Goal: Task Accomplishment & Management: Manage account settings

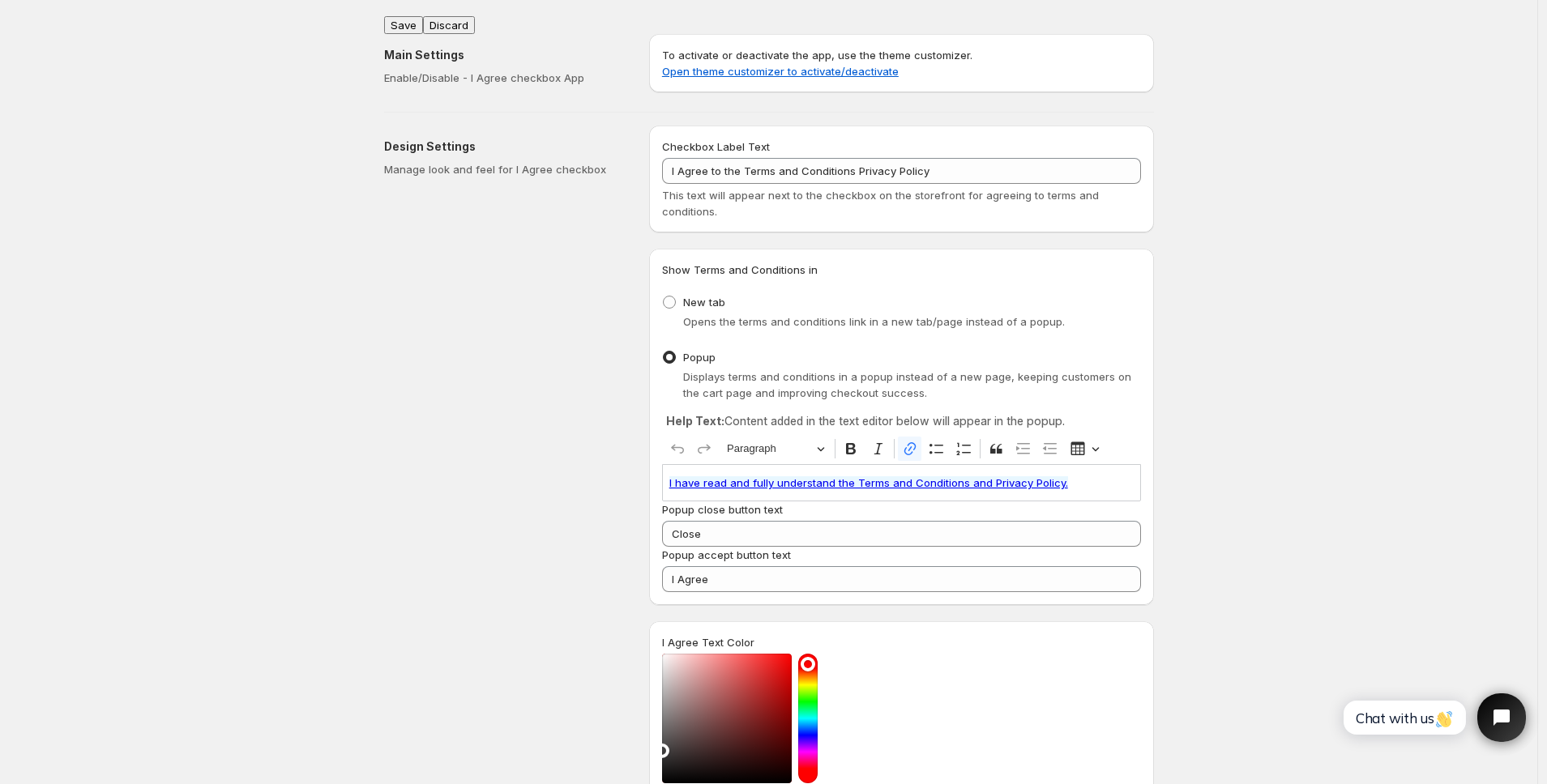
click at [862, 482] on link "I have read and fully understand the Terms and Conditions and Privacy Policy." at bounding box center [869, 482] width 399 height 13
click at [807, 522] on icon "button" at bounding box center [799, 521] width 15 height 14
click at [890, 519] on input "[URL]" at bounding box center [838, 520] width 190 height 24
click at [983, 522] on icon "button" at bounding box center [981, 519] width 9 height 9
click at [588, 501] on div "Design Settings Manage look and feel for I Agree checkbox" at bounding box center [510, 591] width 252 height 930
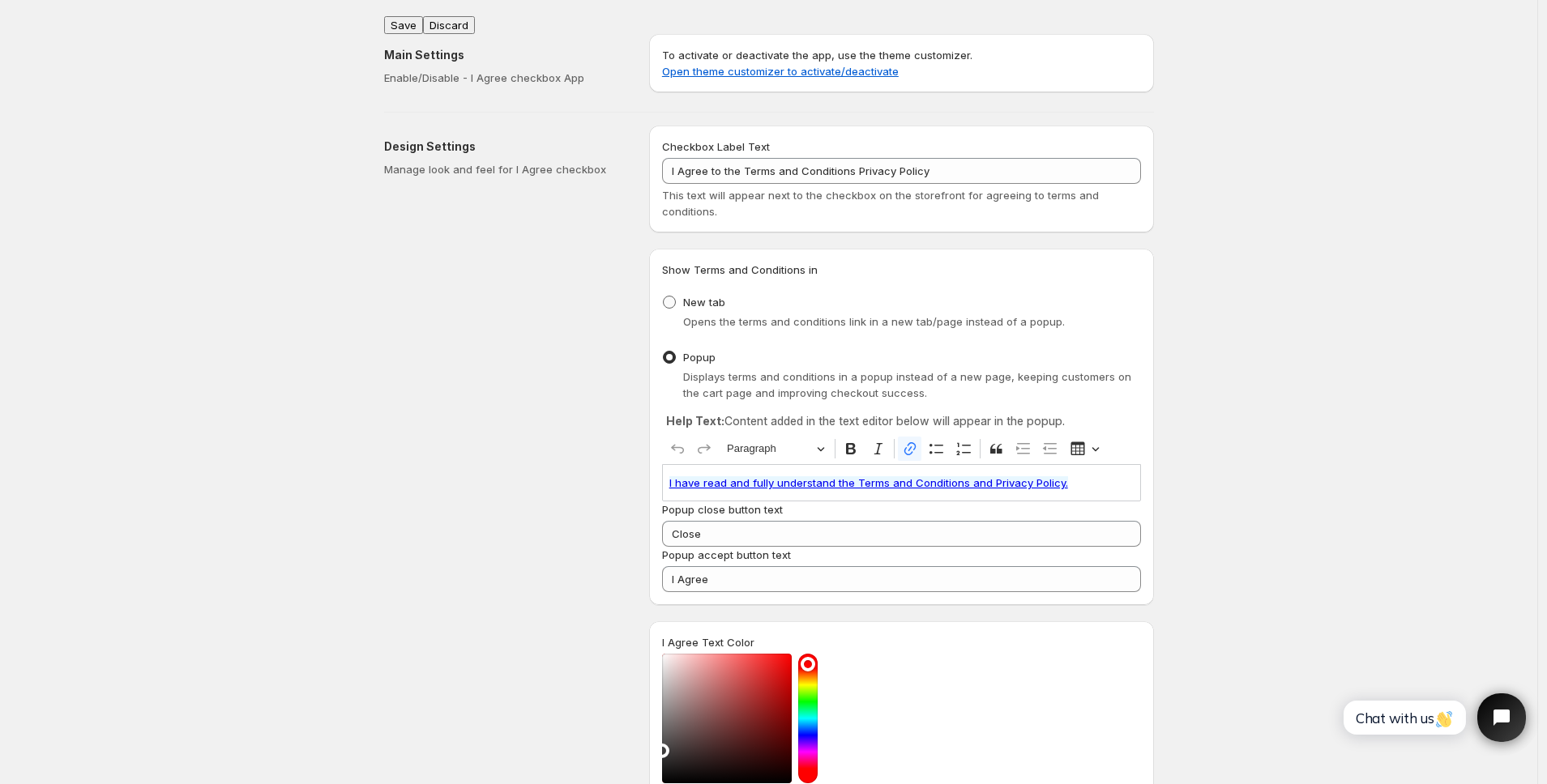
click at [694, 304] on span "New tab" at bounding box center [704, 302] width 42 height 13
click at [663, 297] on input "New tab" at bounding box center [663, 296] width 1 height 1
radio input "true"
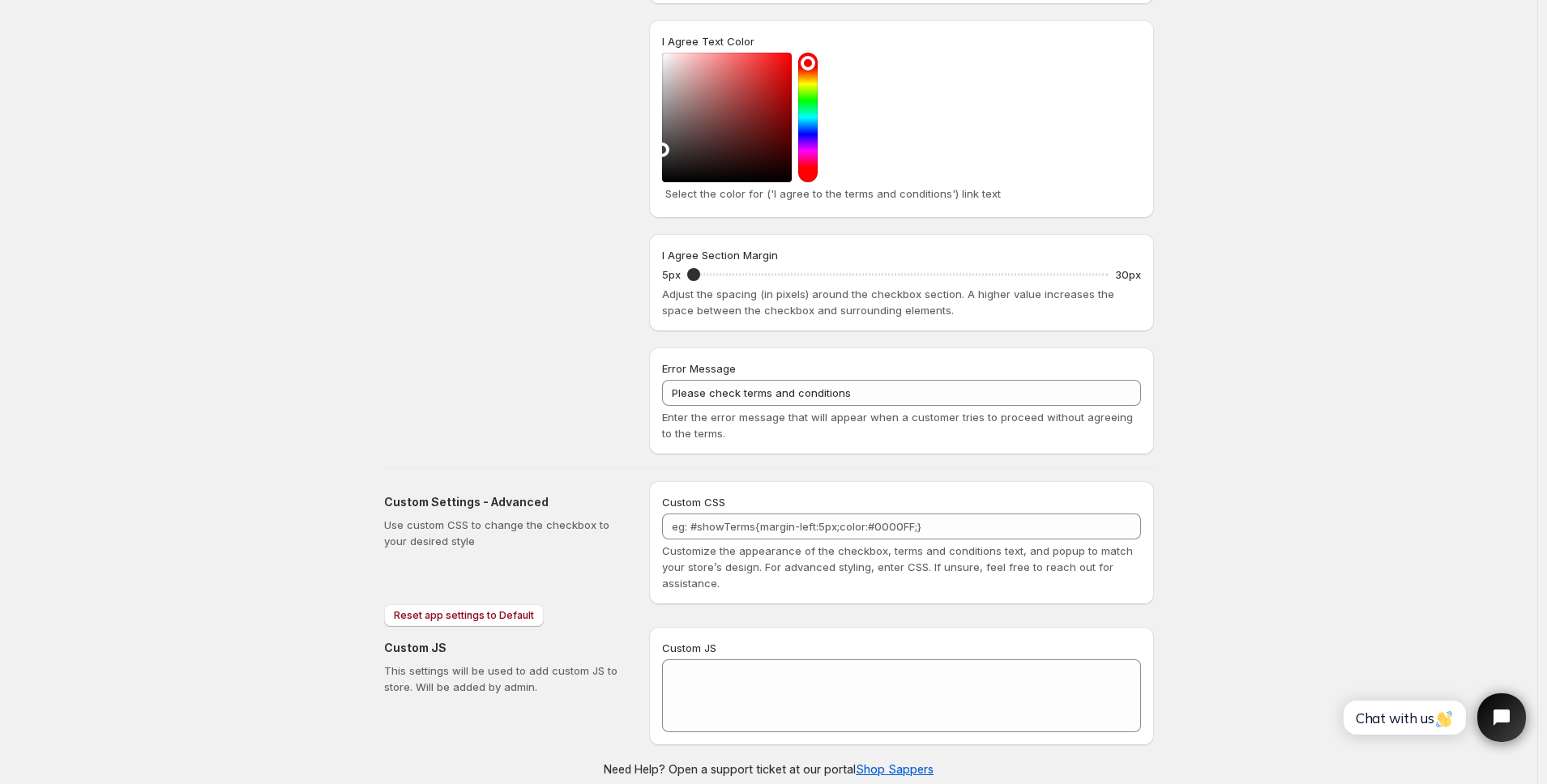
scroll to position [487, 0]
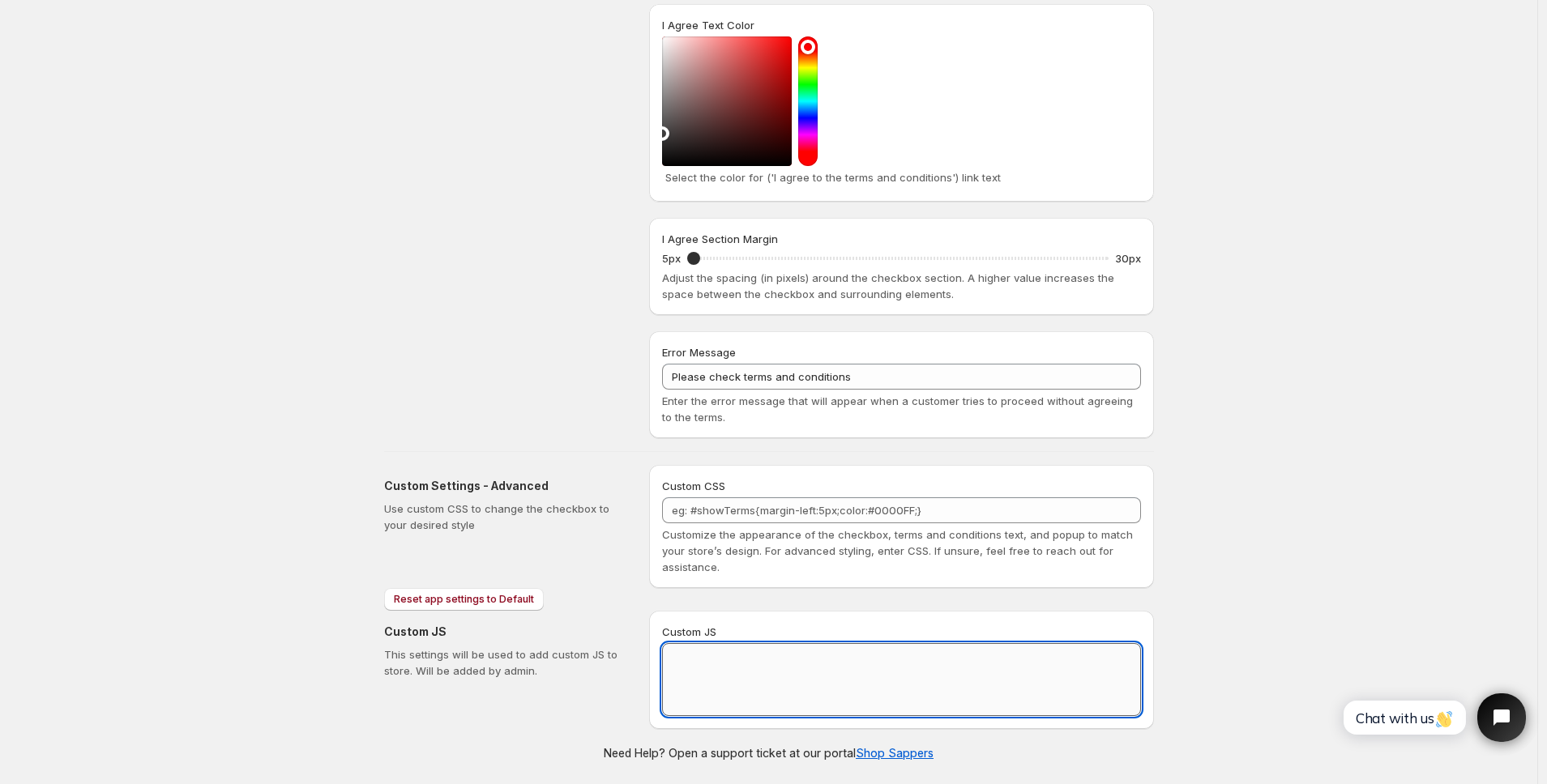
click at [707, 673] on textarea "Custom JS" at bounding box center [901, 680] width 479 height 73
paste textarea "// == Terms and Conditions Checkbox - Superior Implementation == (function () {…"
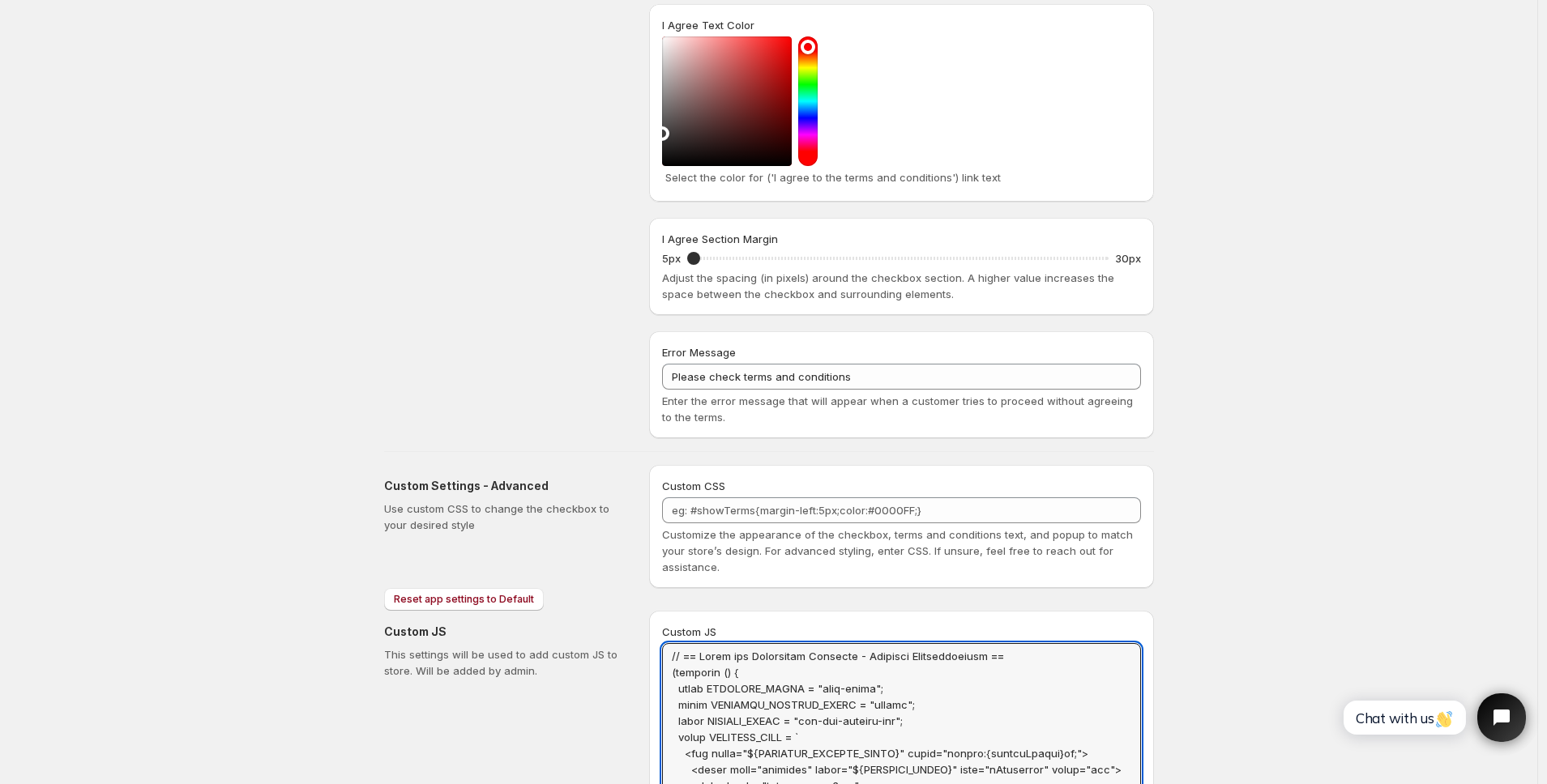
scroll to position [0, 0]
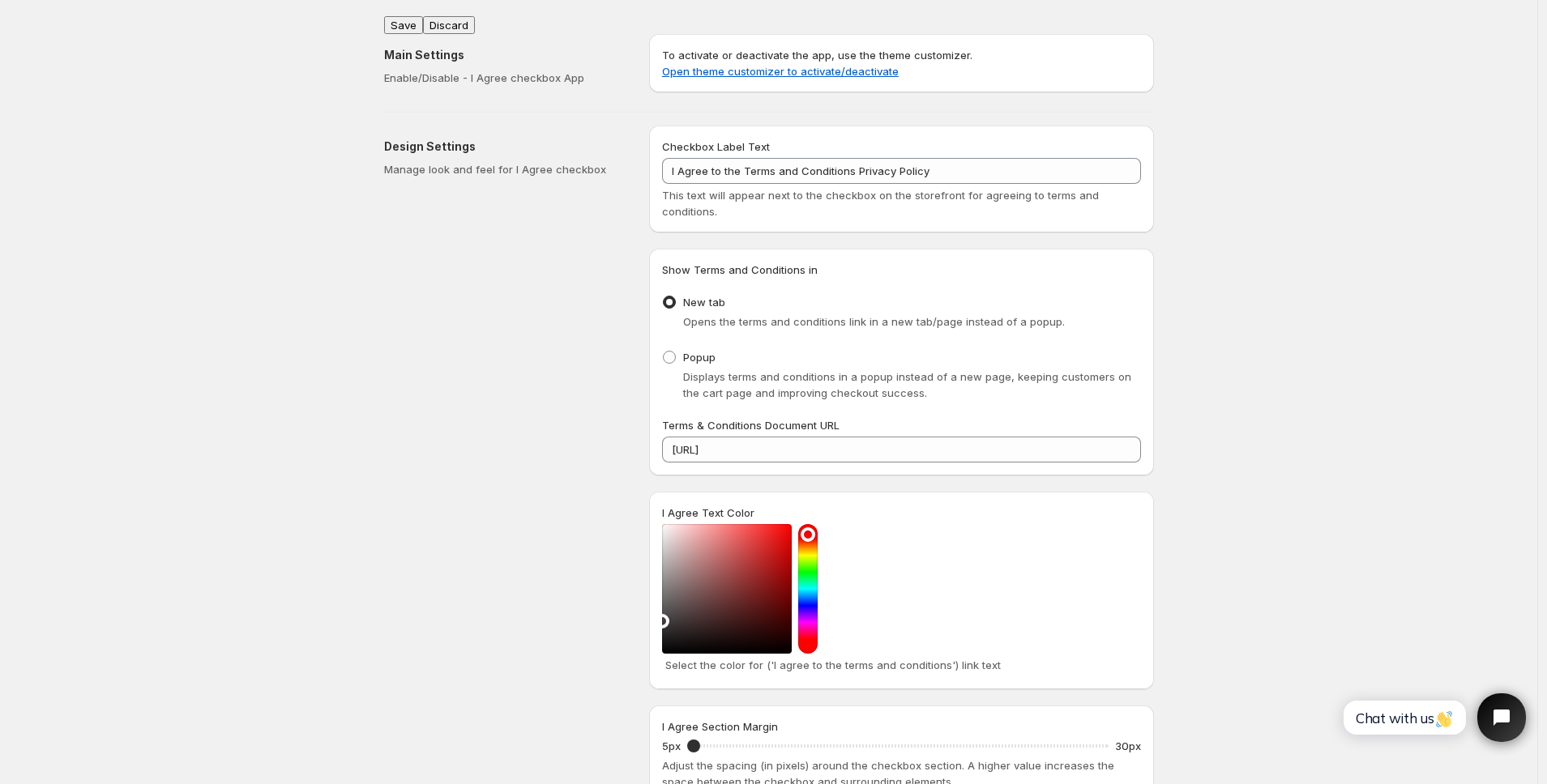
type textarea "// == Terms and Conditions Checkbox - Superior Implementation == (function () {…"
click at [408, 16] on button "Save" at bounding box center [403, 25] width 39 height 18
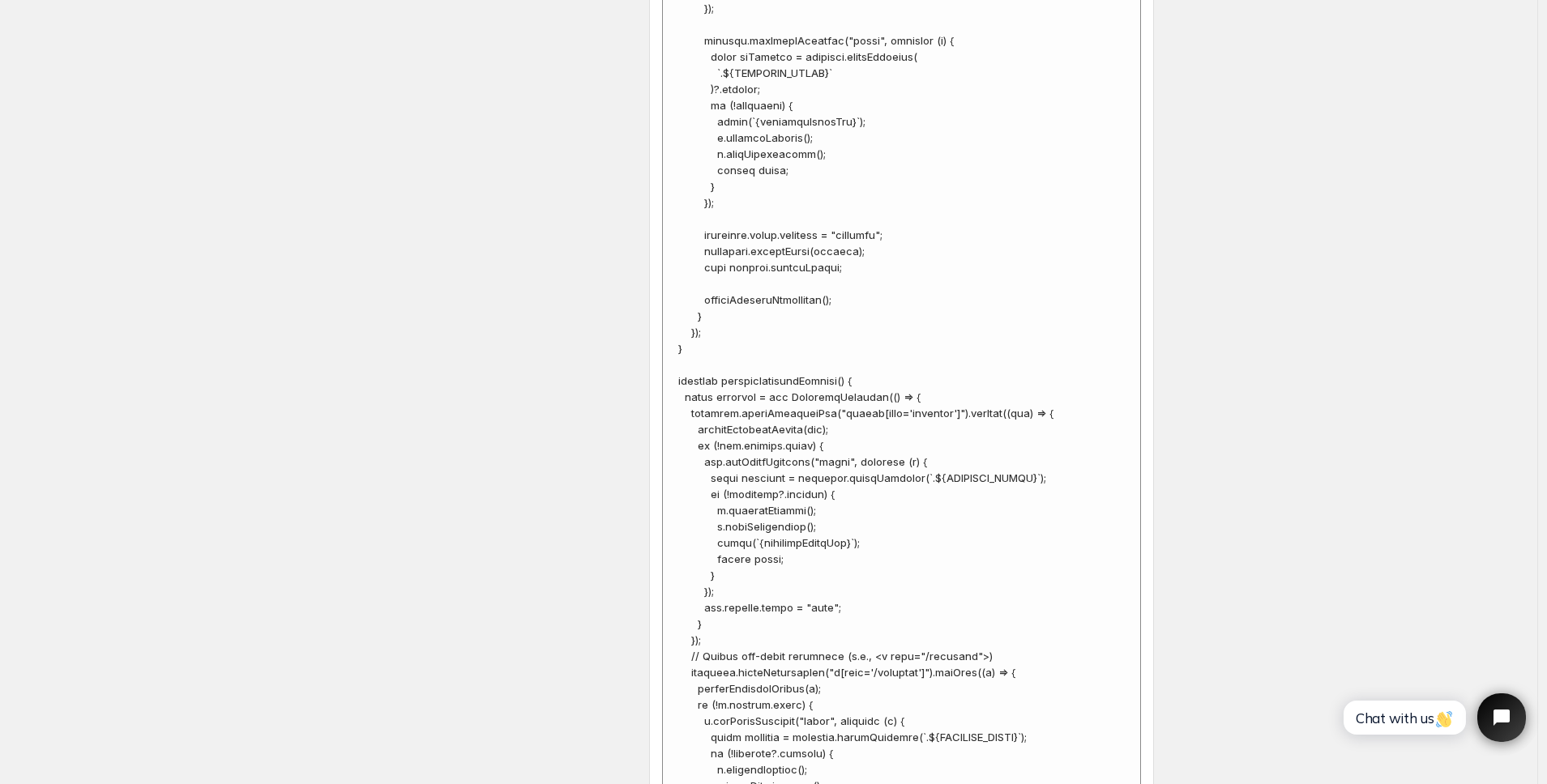
scroll to position [3987, 0]
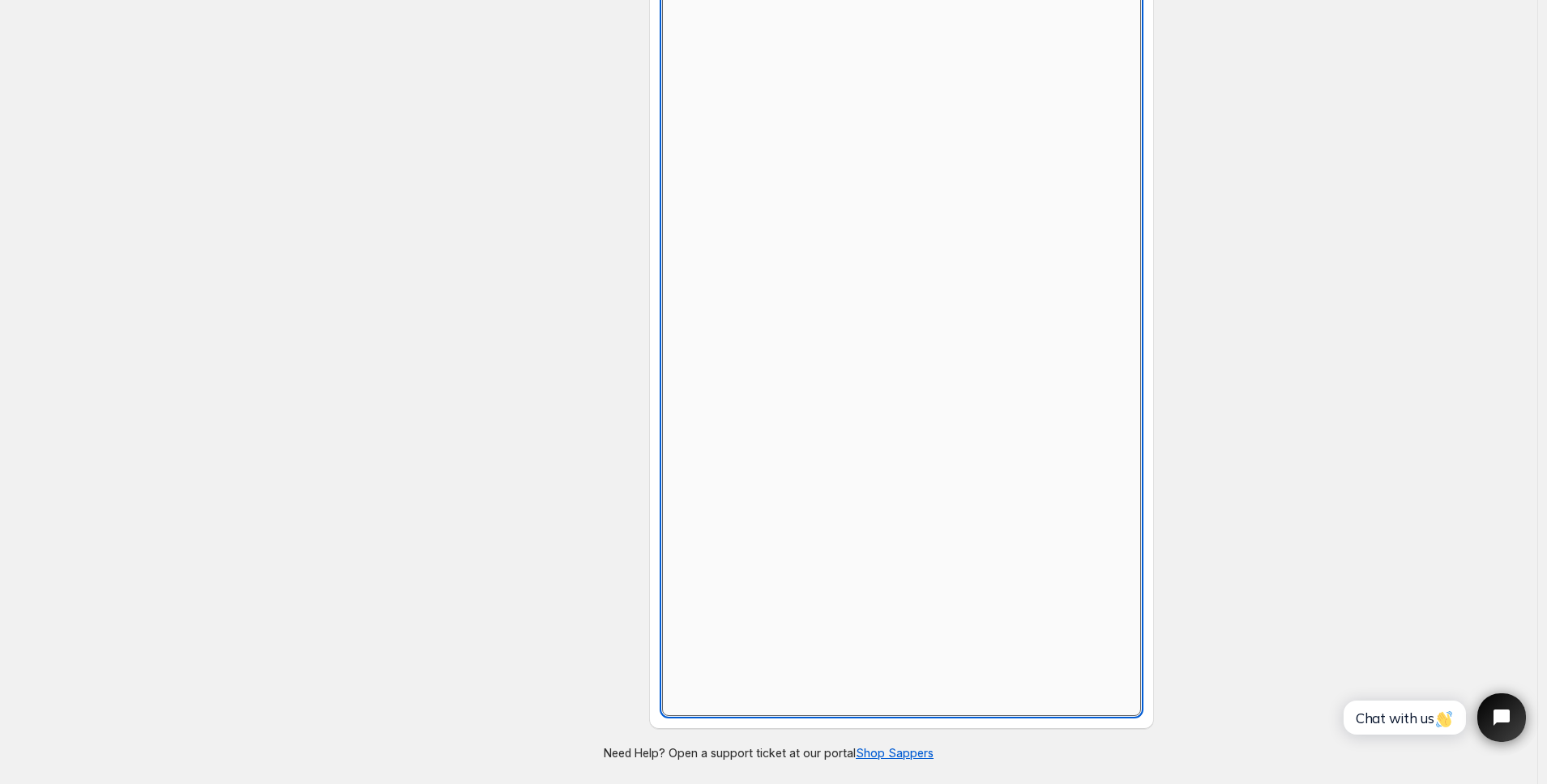
scroll to position [487, 0]
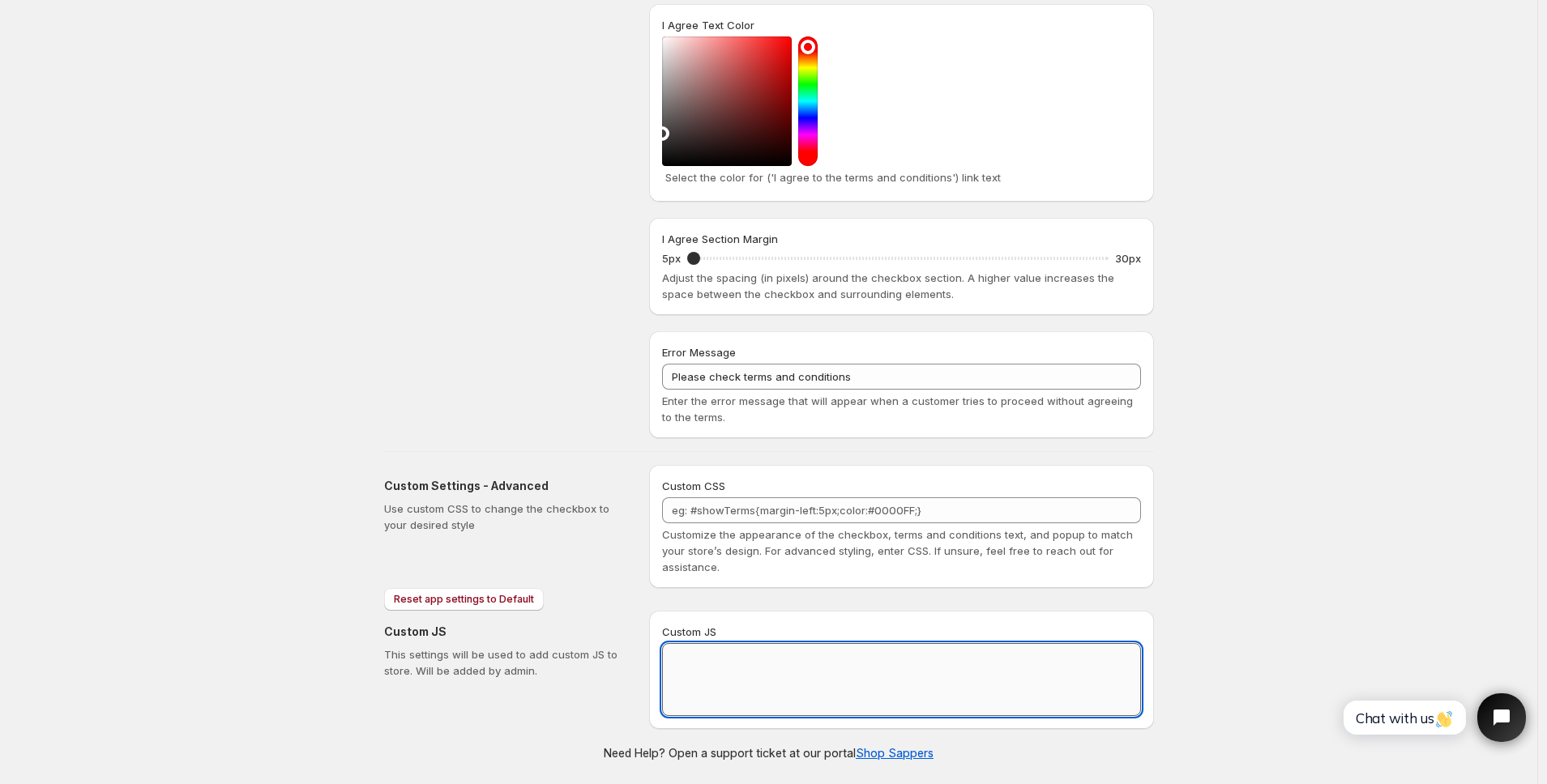
paste textarea "// == Terms and Conditions Checkbox - Superior Implementation == (function () {…"
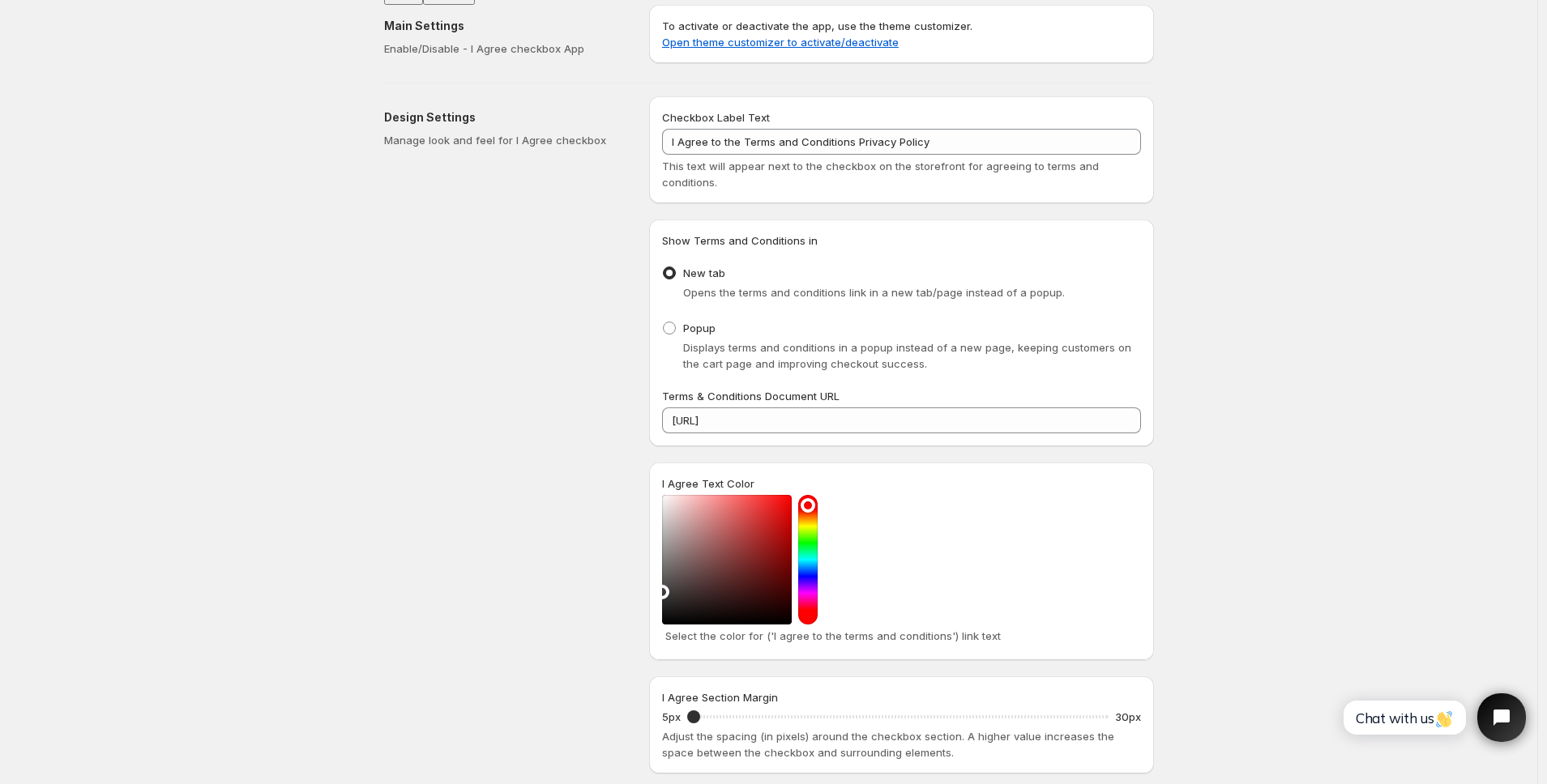
scroll to position [0, 0]
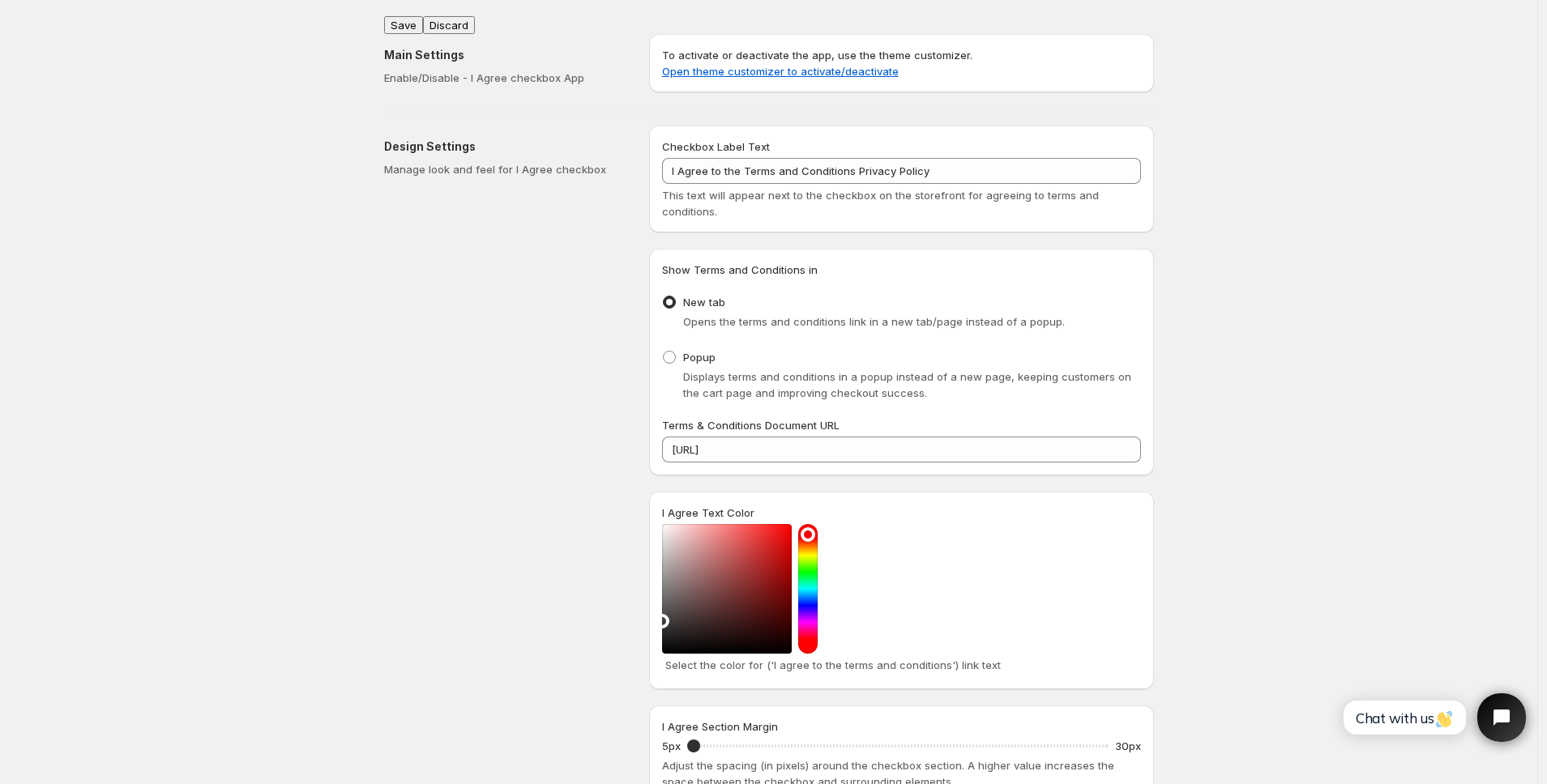
click at [413, 19] on button "Save" at bounding box center [403, 25] width 39 height 18
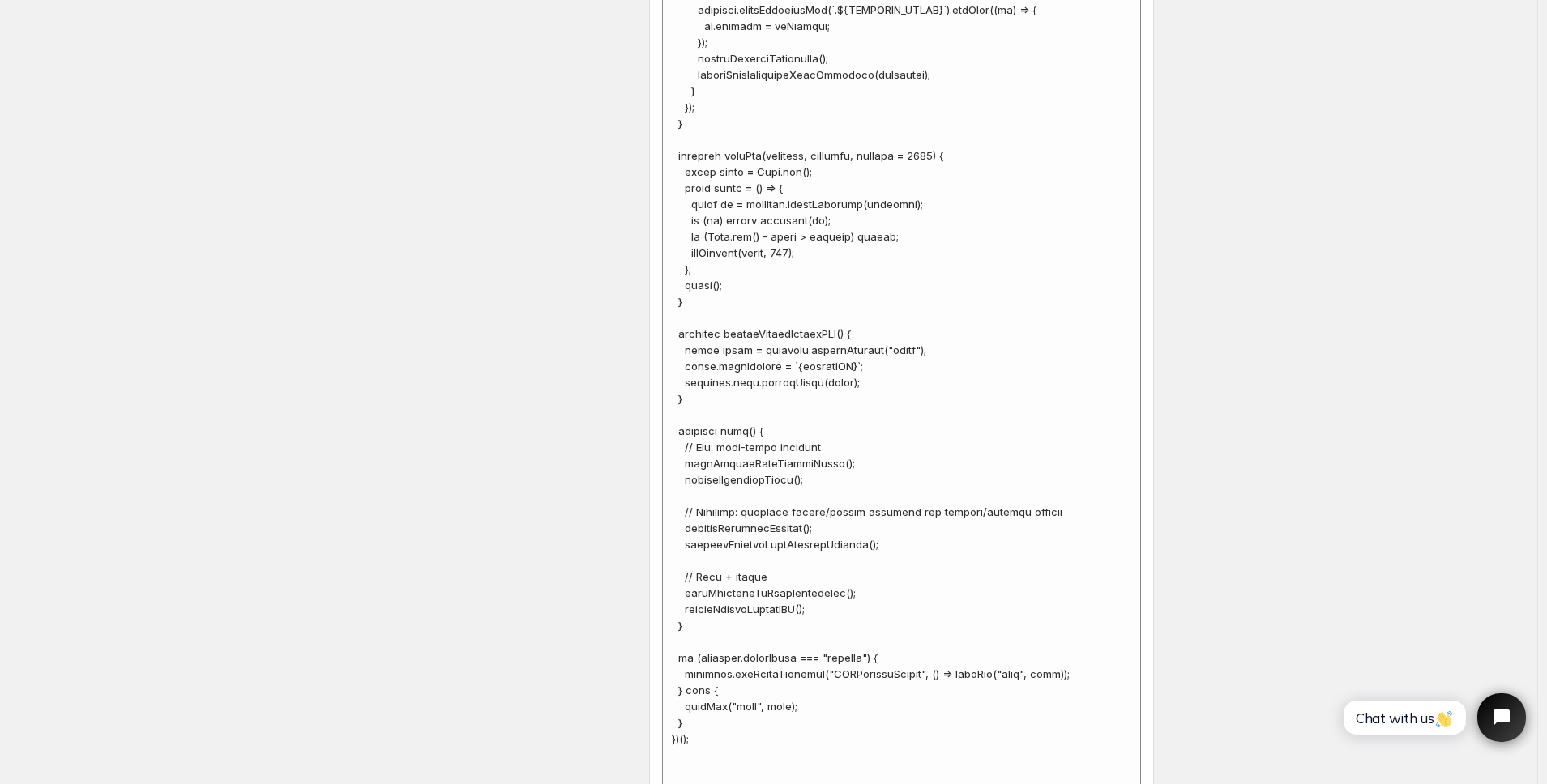
scroll to position [5560, 0]
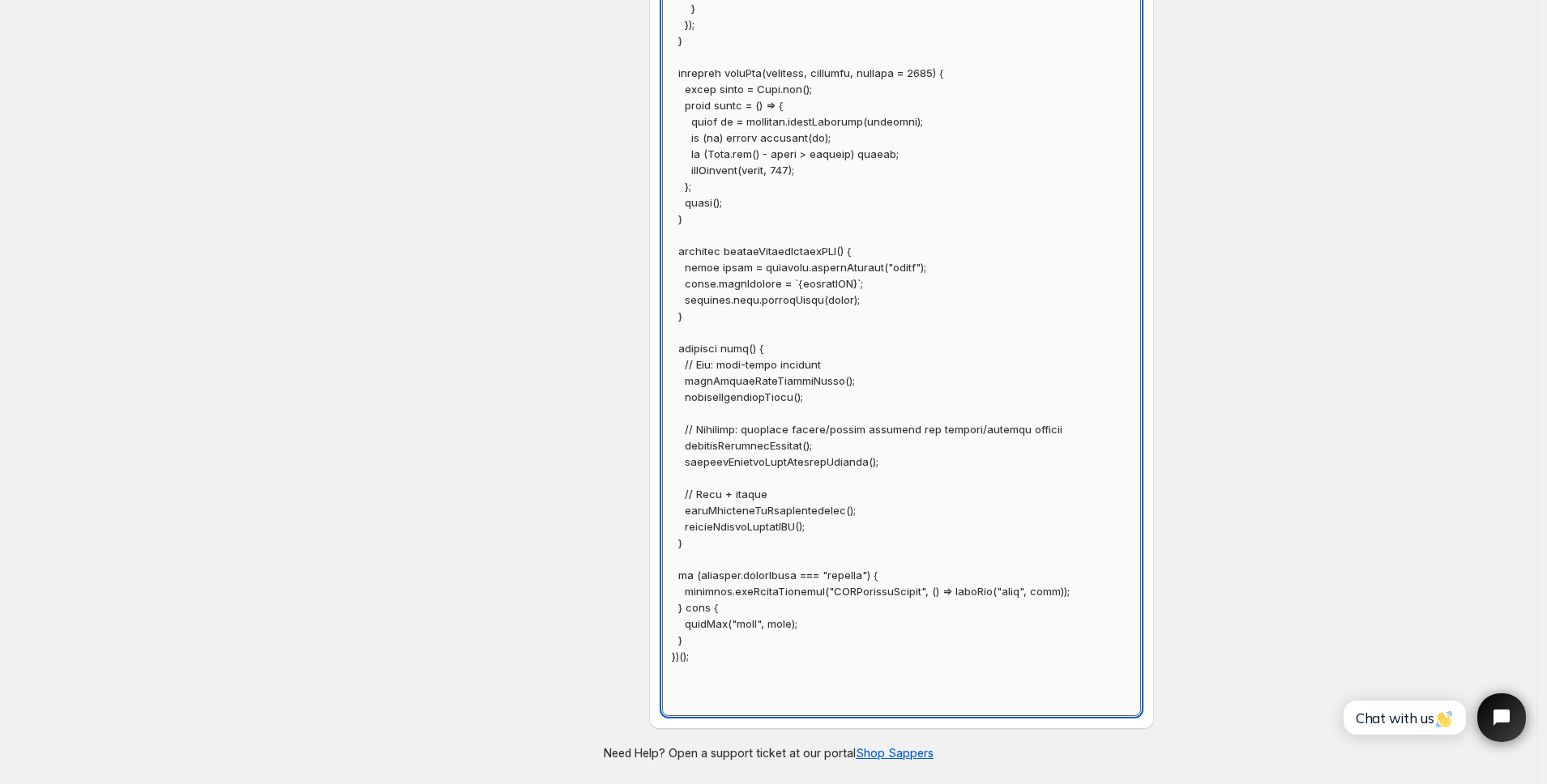
paste textarea "// XO-specific selectors (best-effort only) const XO_CART_GROUP_SEL = ".xo-cart…"
type textarea "// == Terms and Conditions Checkbox - Superior Implementation == (function () {…"
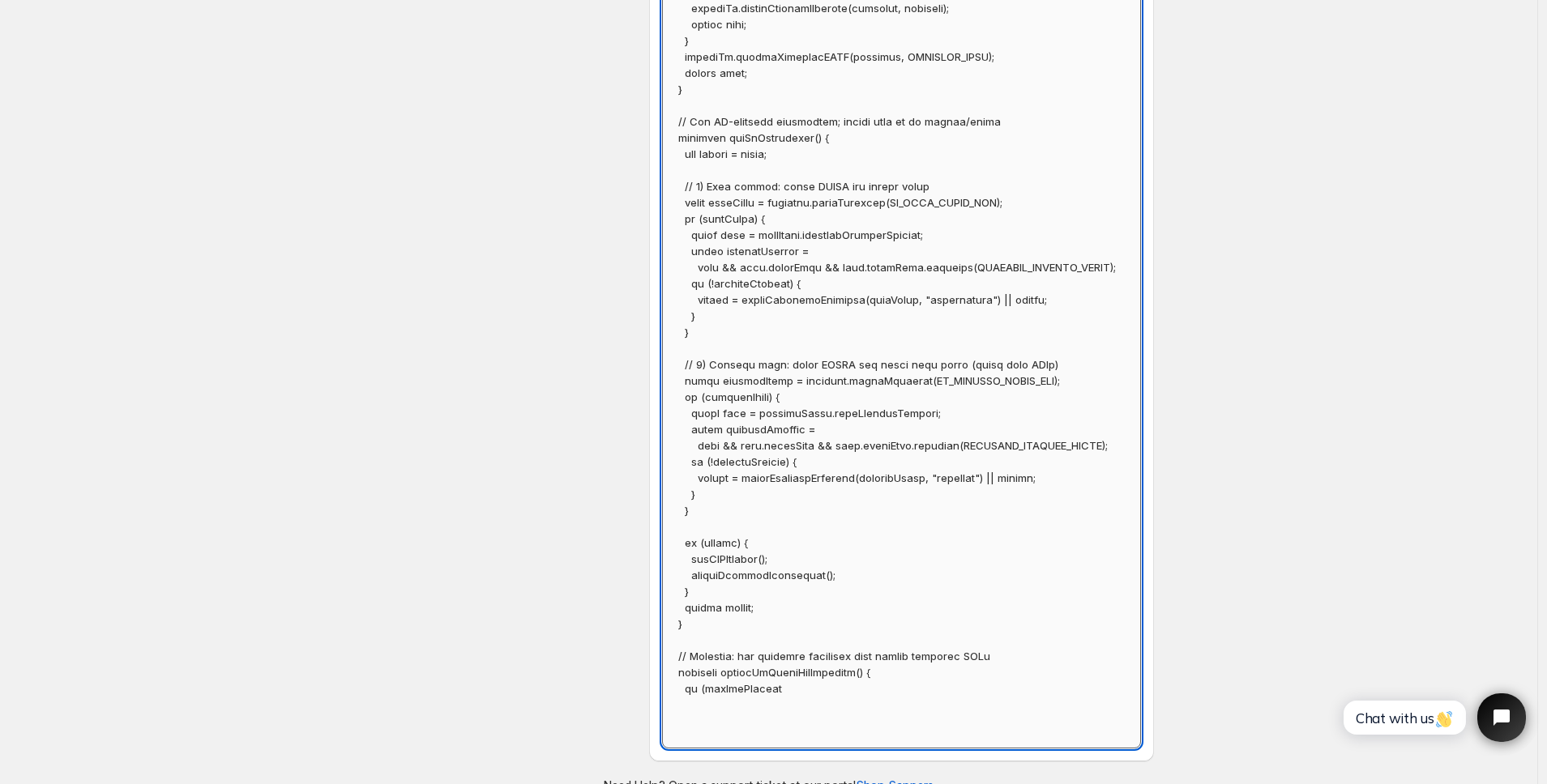
scroll to position [5491, 0]
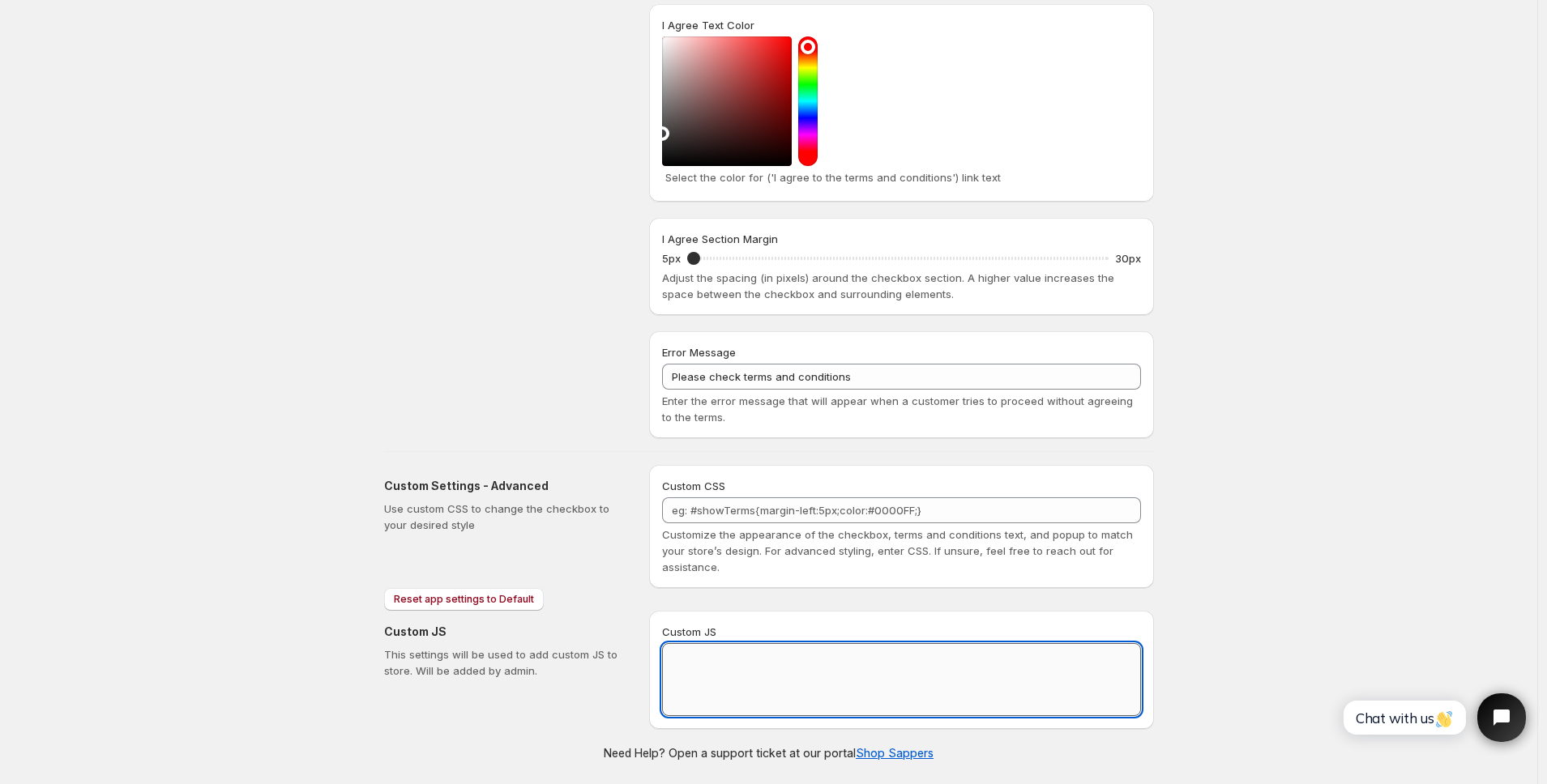
scroll to position [487, 0]
paste textarea "// == Terms and Conditions Checkbox - Superior Implementation == (function () {…"
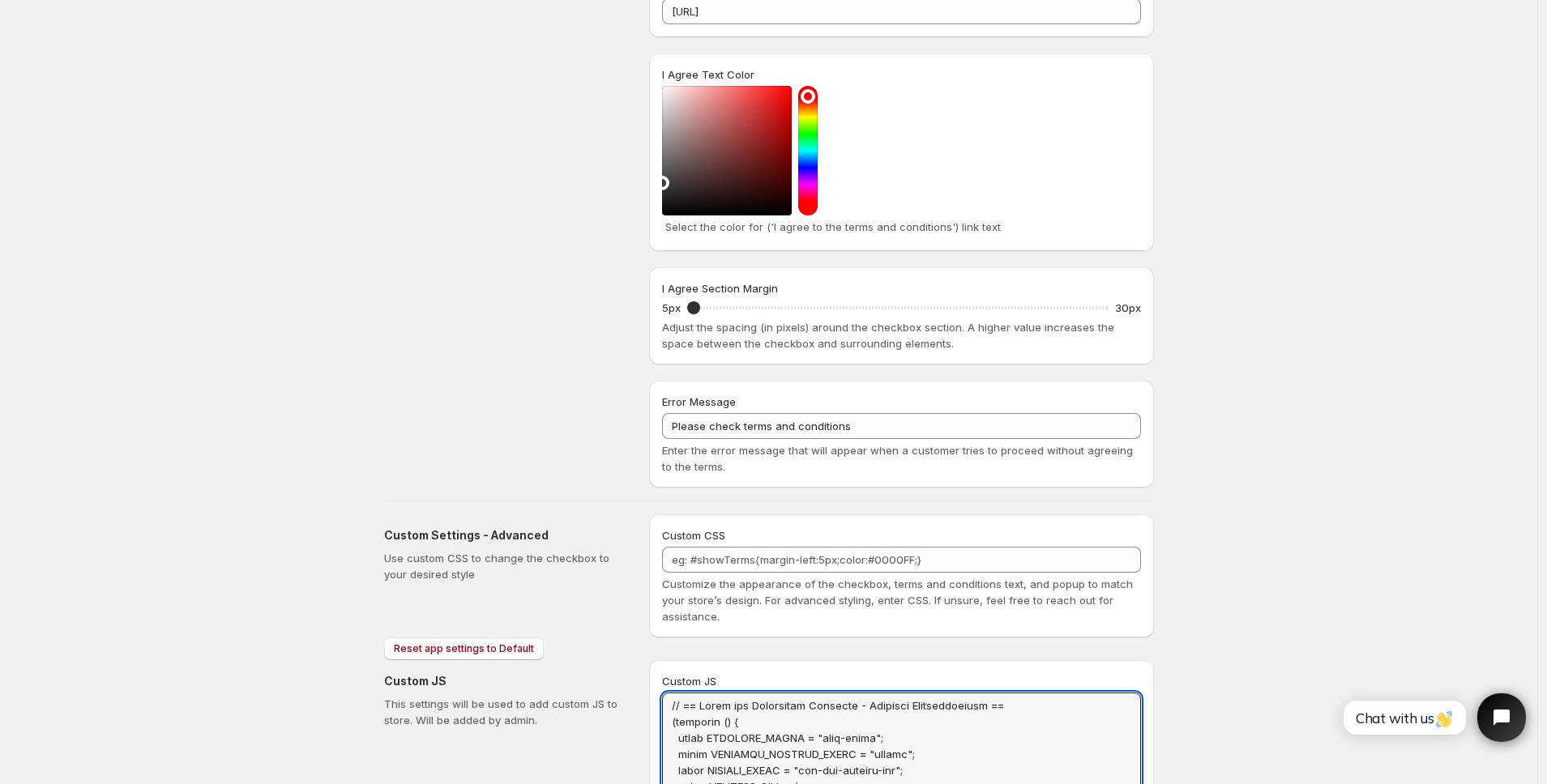
scroll to position [448, 0]
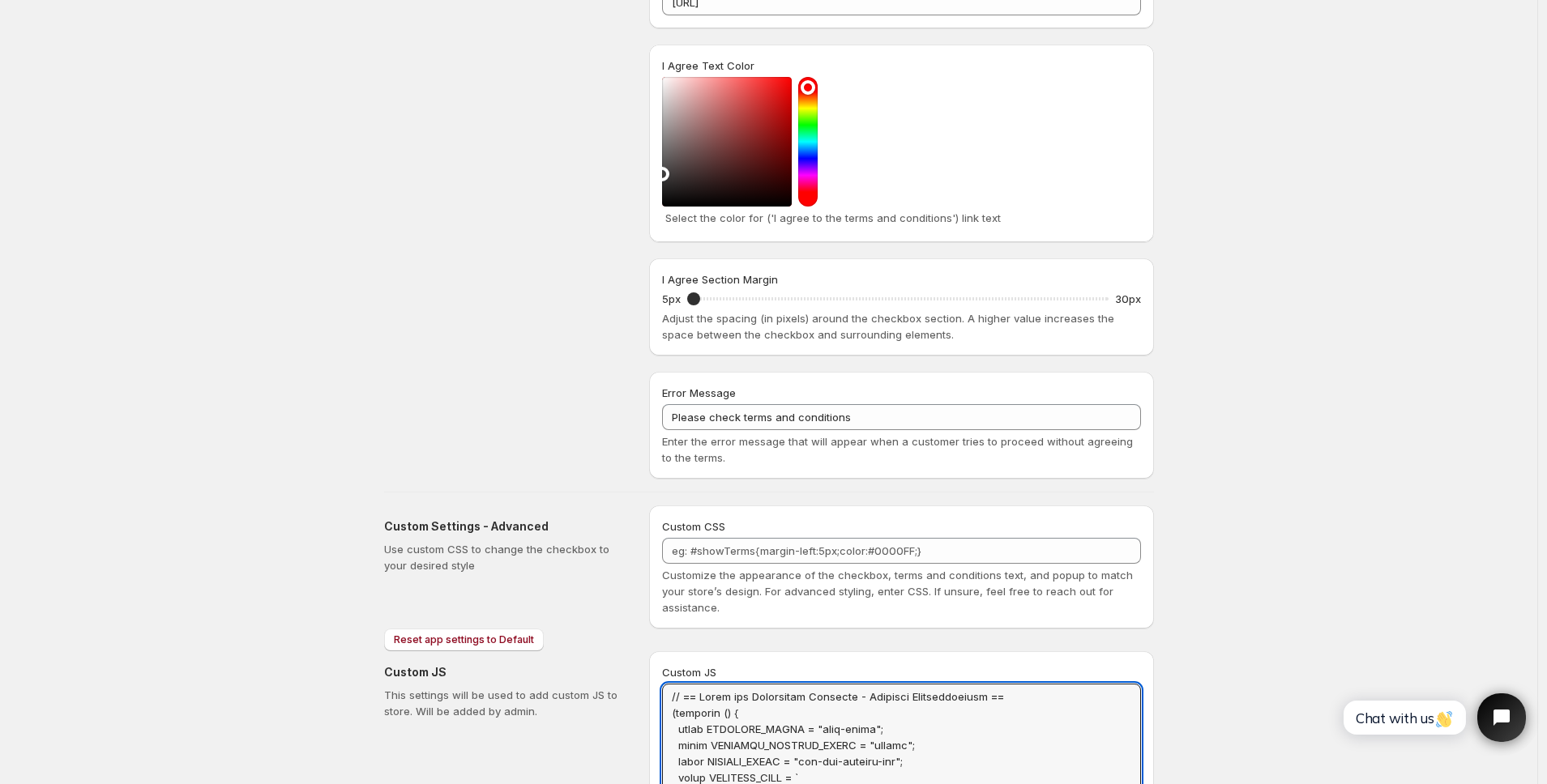
drag, startPoint x: 1034, startPoint y: 696, endPoint x: 592, endPoint y: 664, distance: 443.2
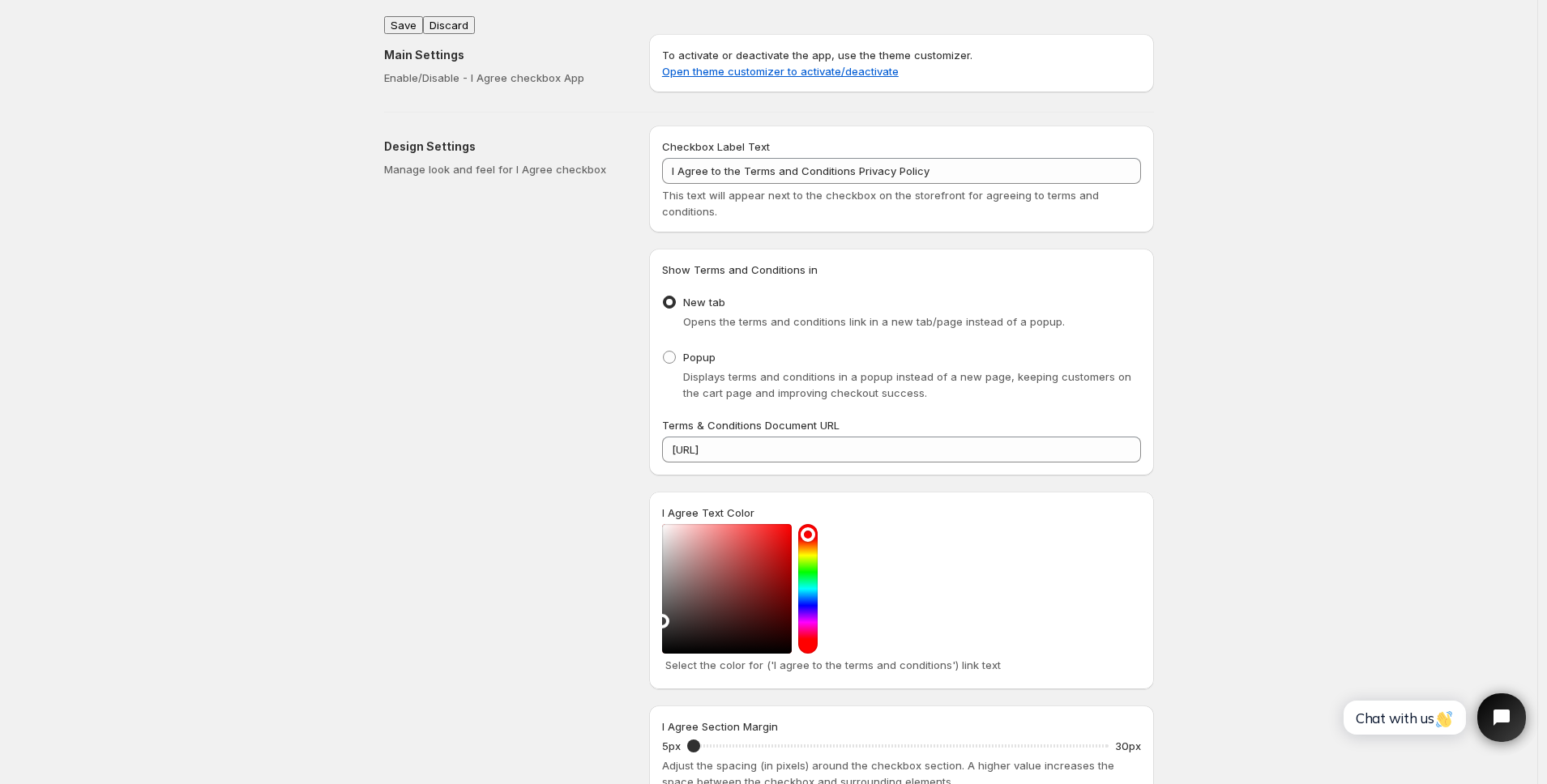
type textarea "(function () { const CHECKBOX_CLASS = "wptc-terms"; const CHECKBOX_WRAPPER_CLAS…"
click at [410, 20] on button "Save" at bounding box center [403, 25] width 39 height 18
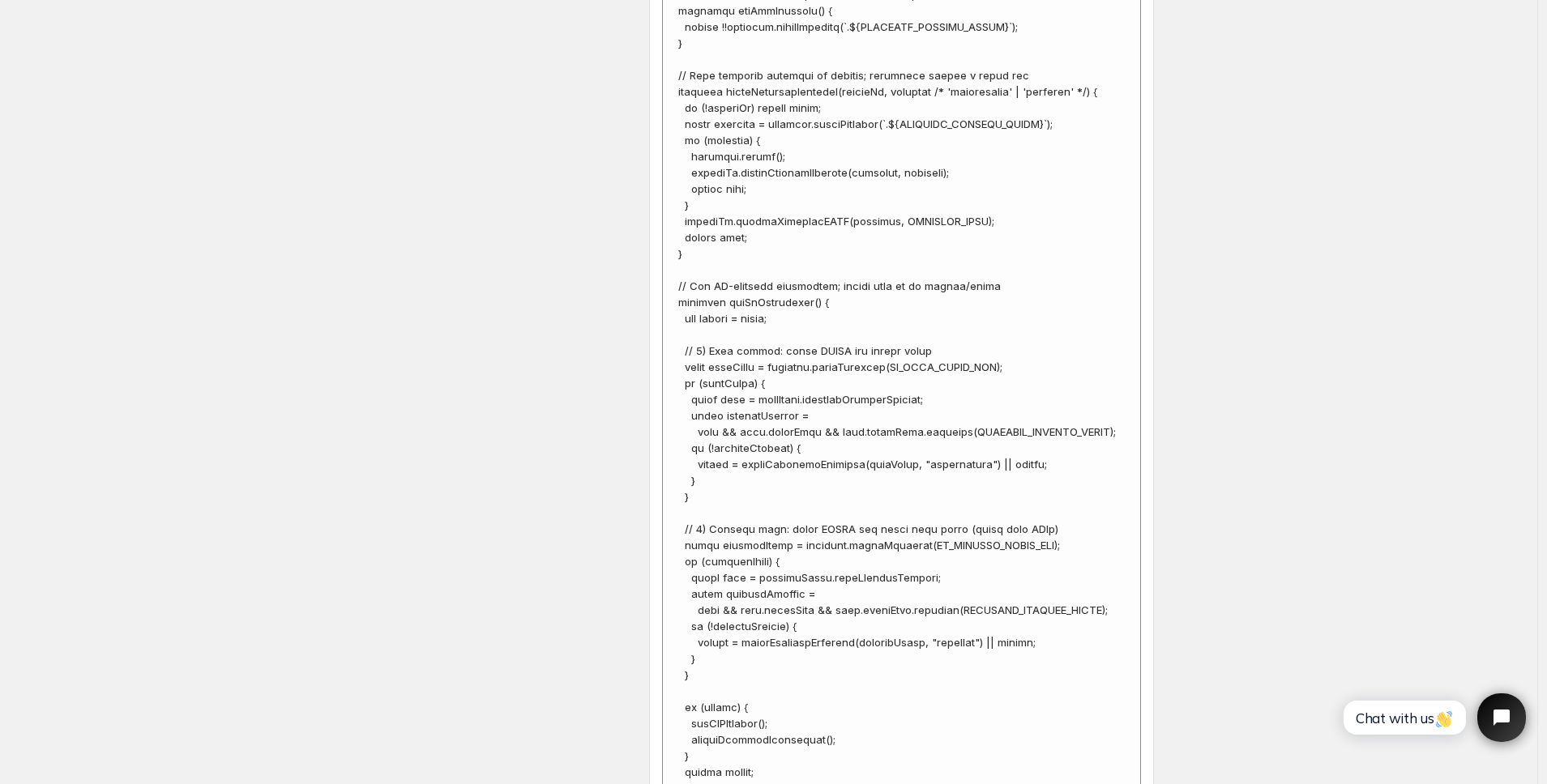
scroll to position [5575, 0]
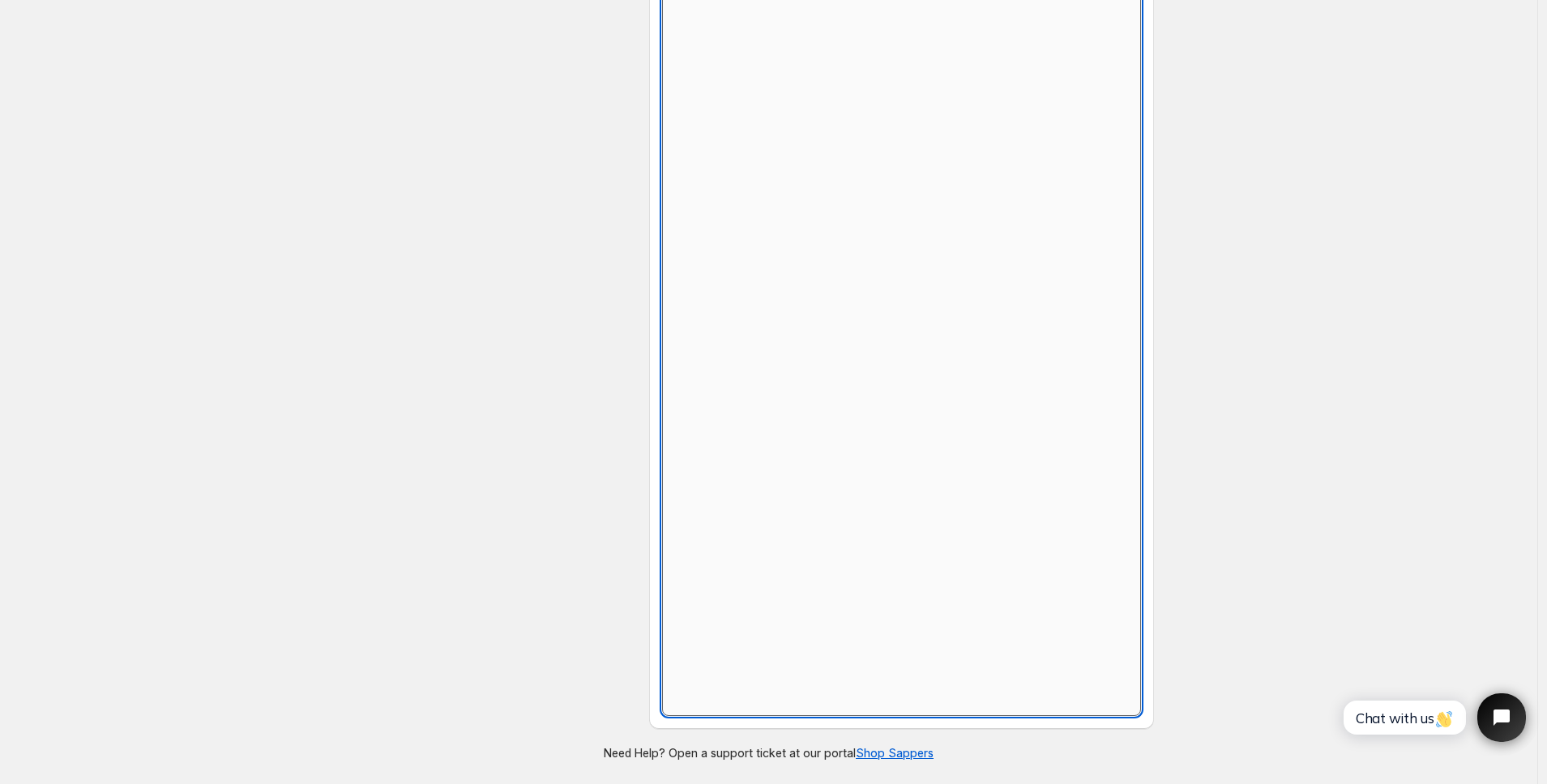
scroll to position [487, 0]
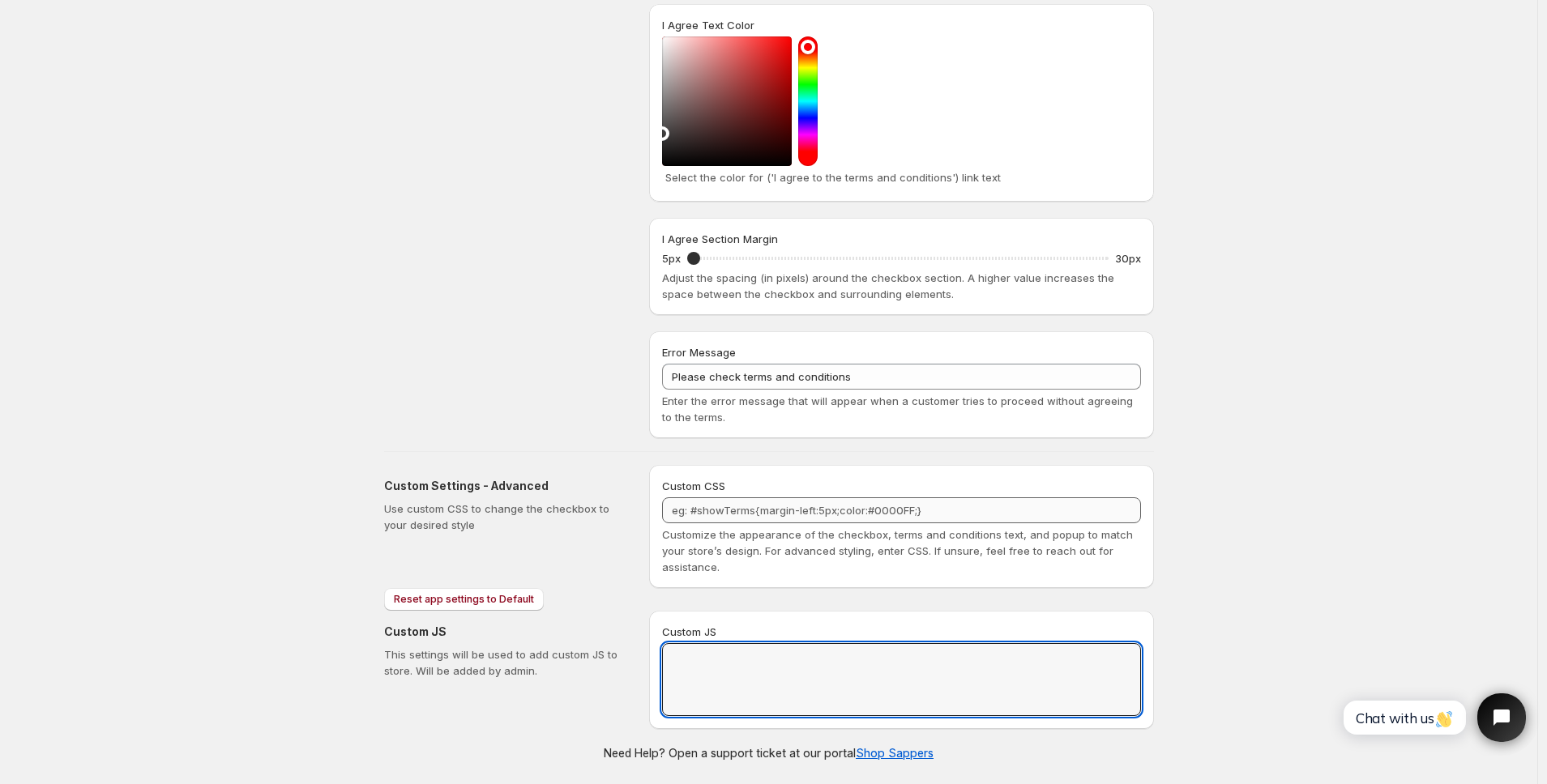
paste textarea "// == Terms and Conditions Checkbox - Superior Implementation (Shadow DOM safe)…"
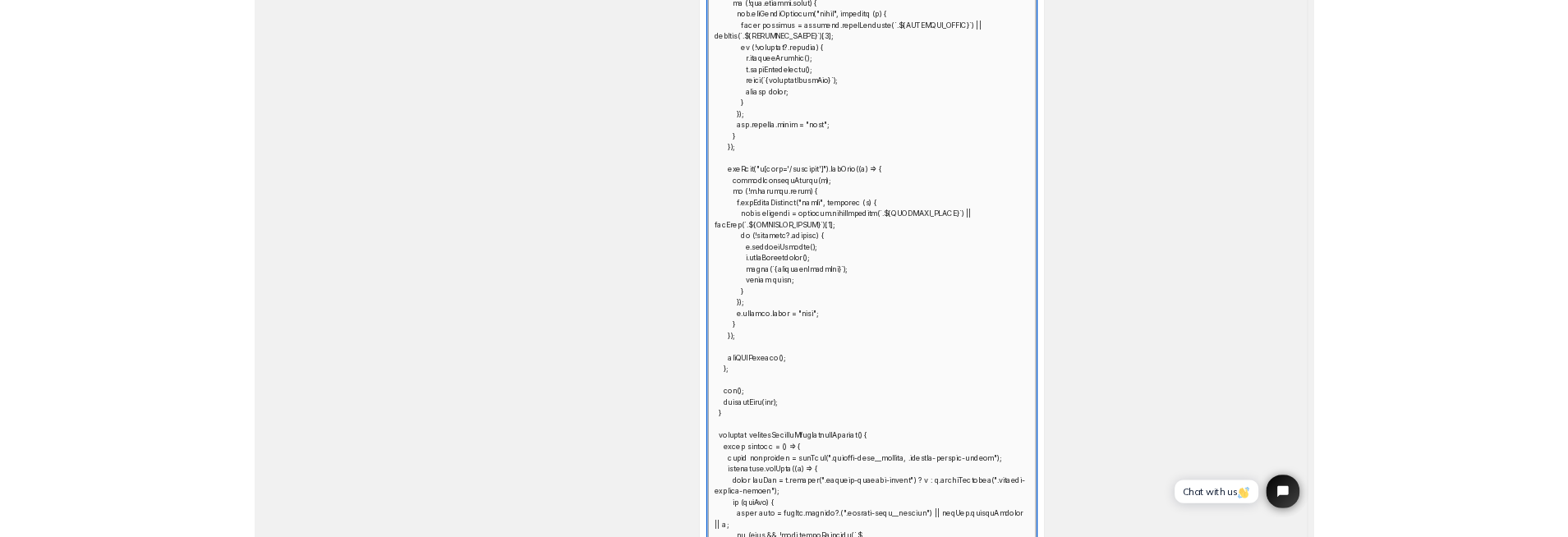
scroll to position [6113, 0]
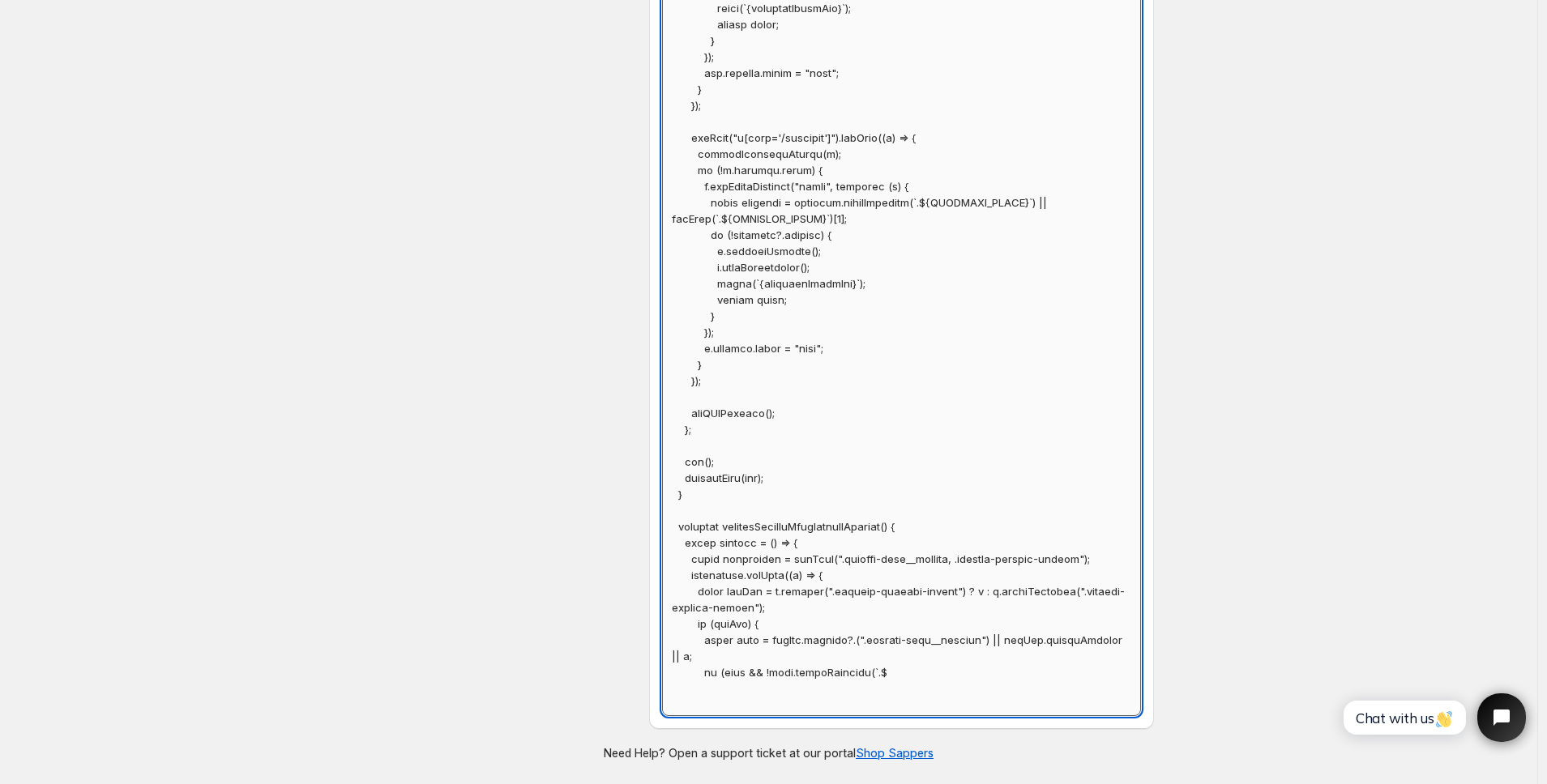
type textarea "// == Terms and Conditions Checkbox - Superior Implementation (Shadow DOM safe)…"
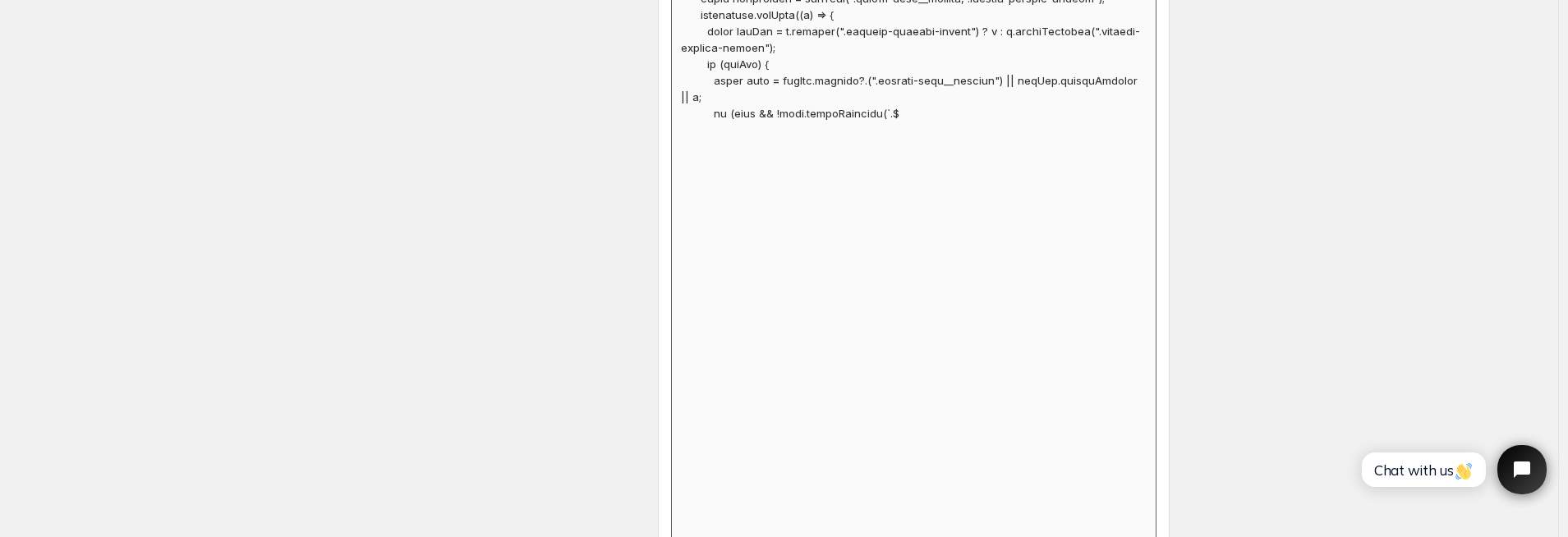
scroll to position [6671, 0]
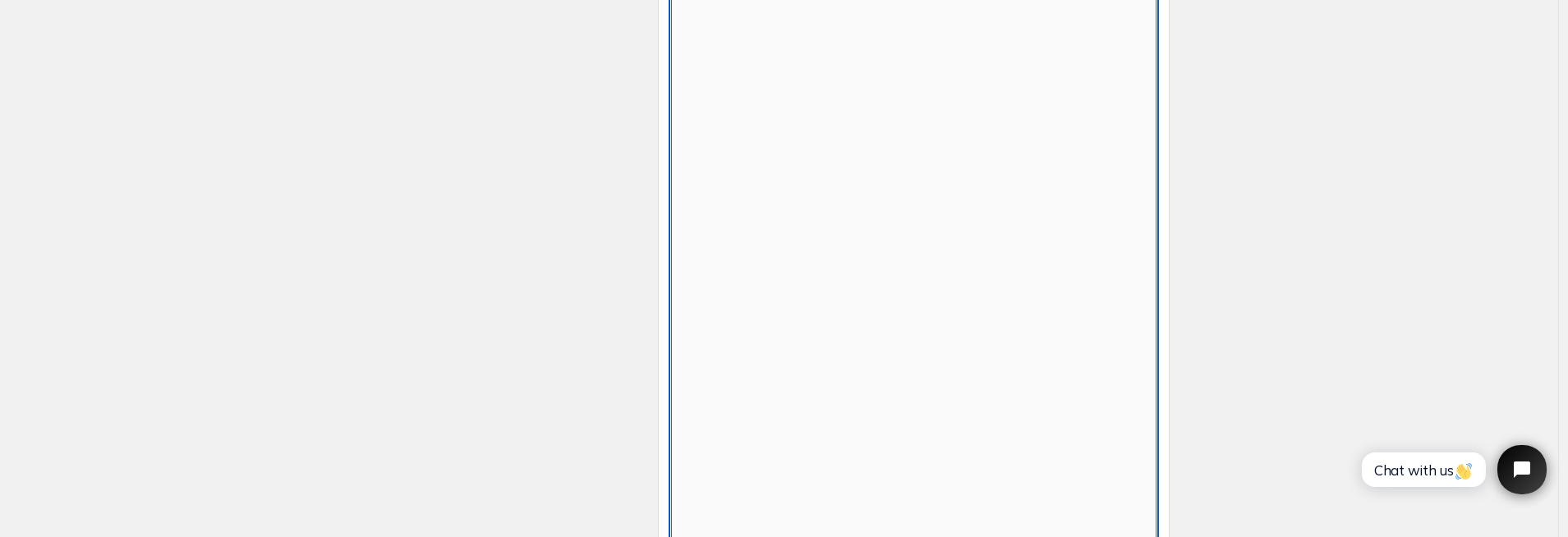
scroll to position [752, 0]
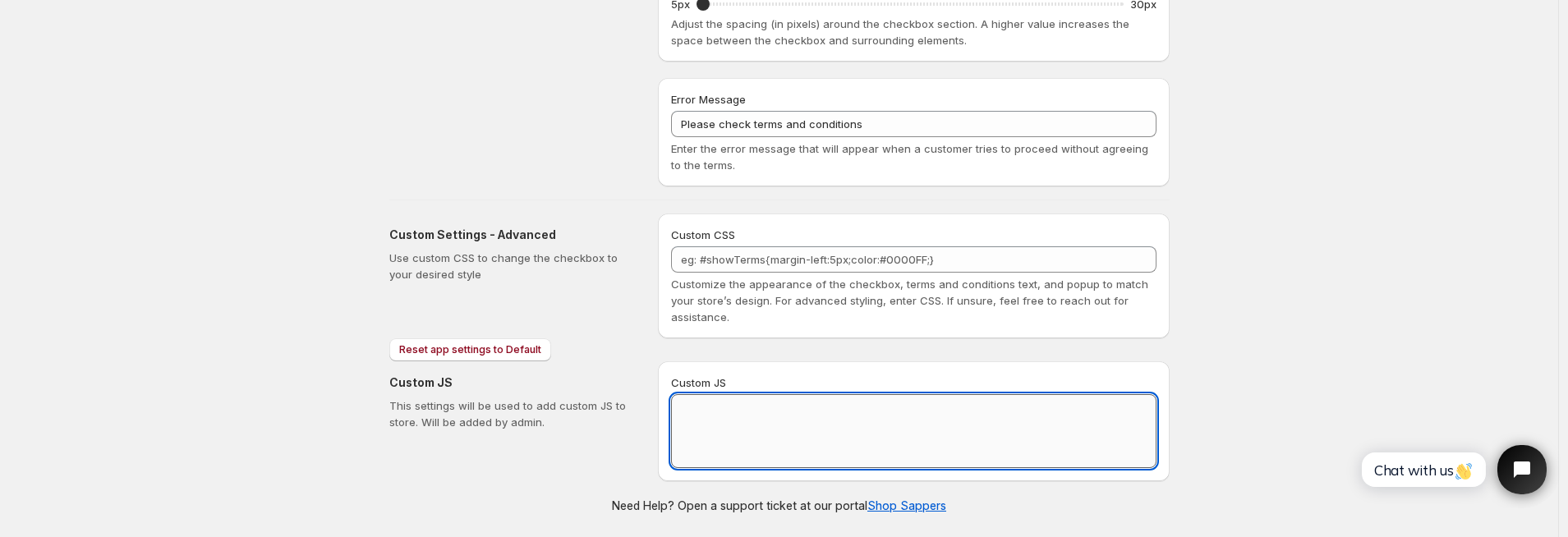
paste textarea "// == Terms and Conditions Checkbox - Superior Implementation (Shadow DOM safe)…"
type textarea "// == Terms and Conditions Checkbox - Superior Implementation (Shadow DOM safe)…"
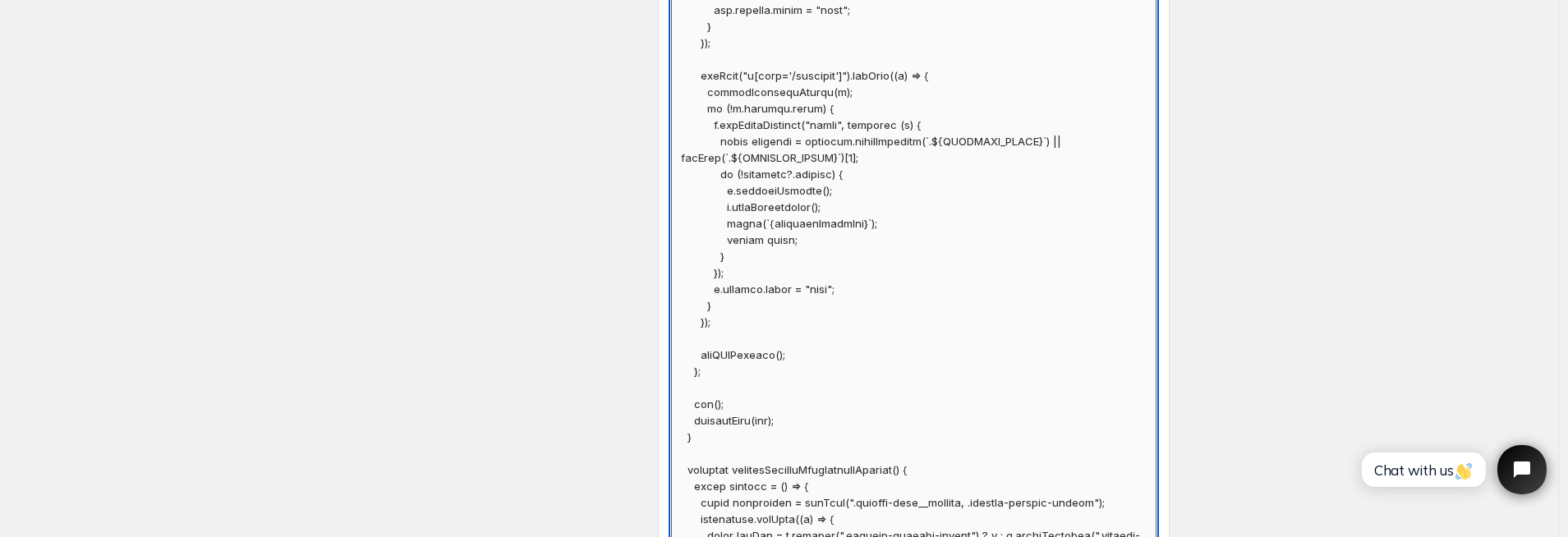
scroll to position [6371, 0]
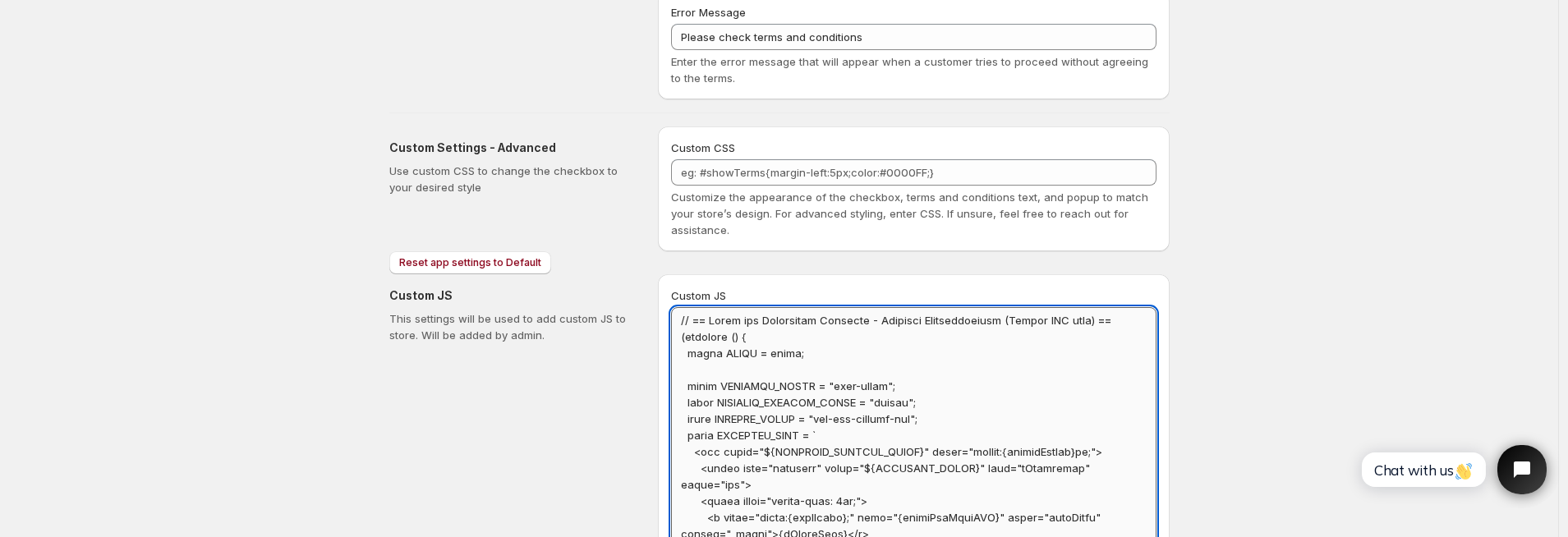
scroll to position [1034, 0]
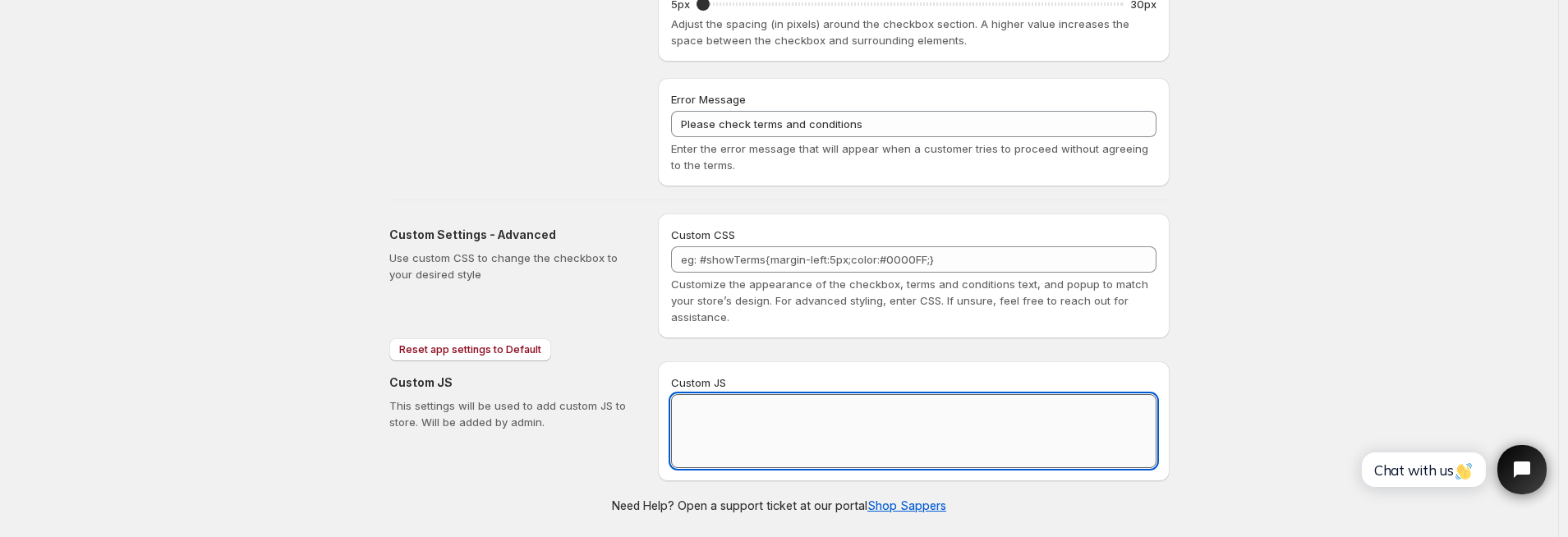
scroll to position [752, 0]
paste textarea "// == Terms and Conditions Checkbox - Superior Implementation (Shadow DOM safe,…"
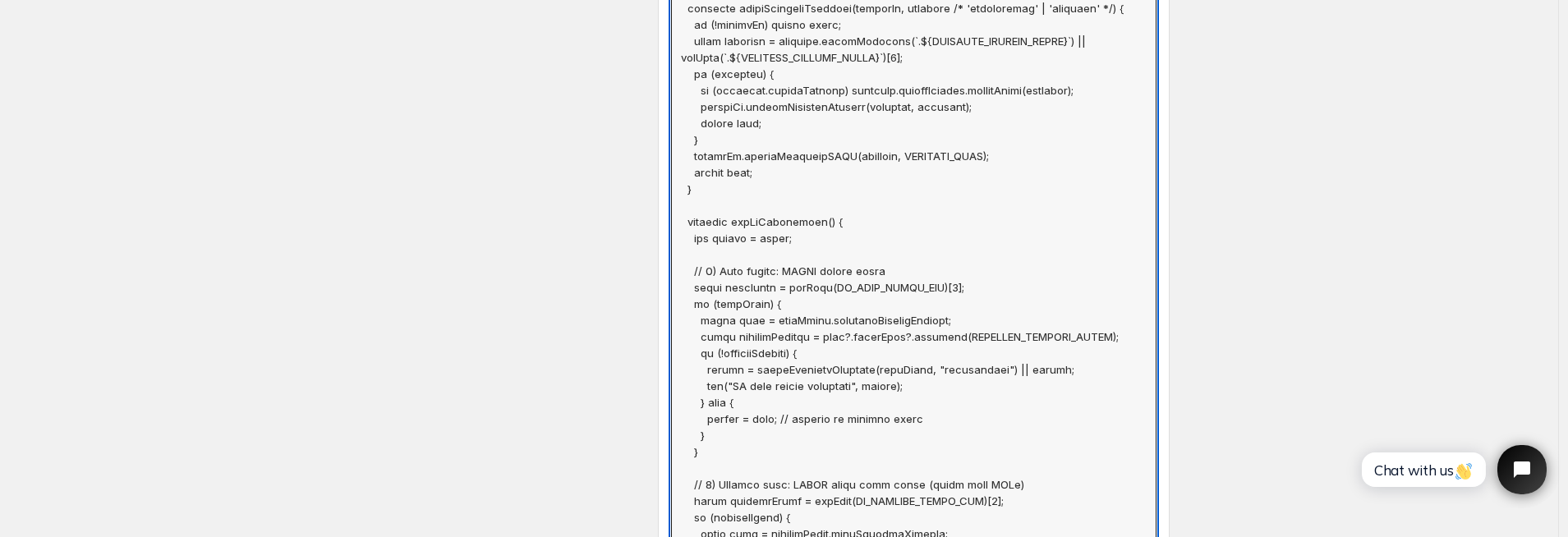
scroll to position [0, 0]
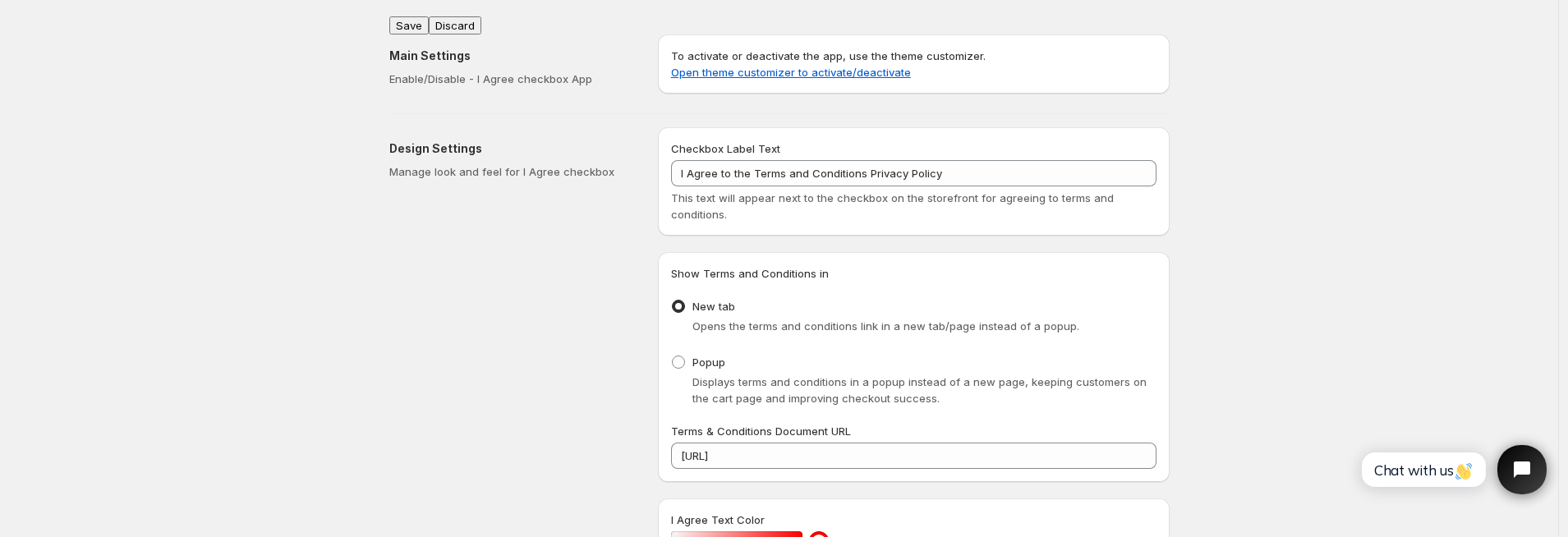
click at [416, 21] on div "Main Settings Enable/Disable - I Agree checkbox App To activate or deactivate t…" at bounding box center [772, 60] width 793 height 79
click at [418, 18] on button "Save" at bounding box center [408, 25] width 39 height 18
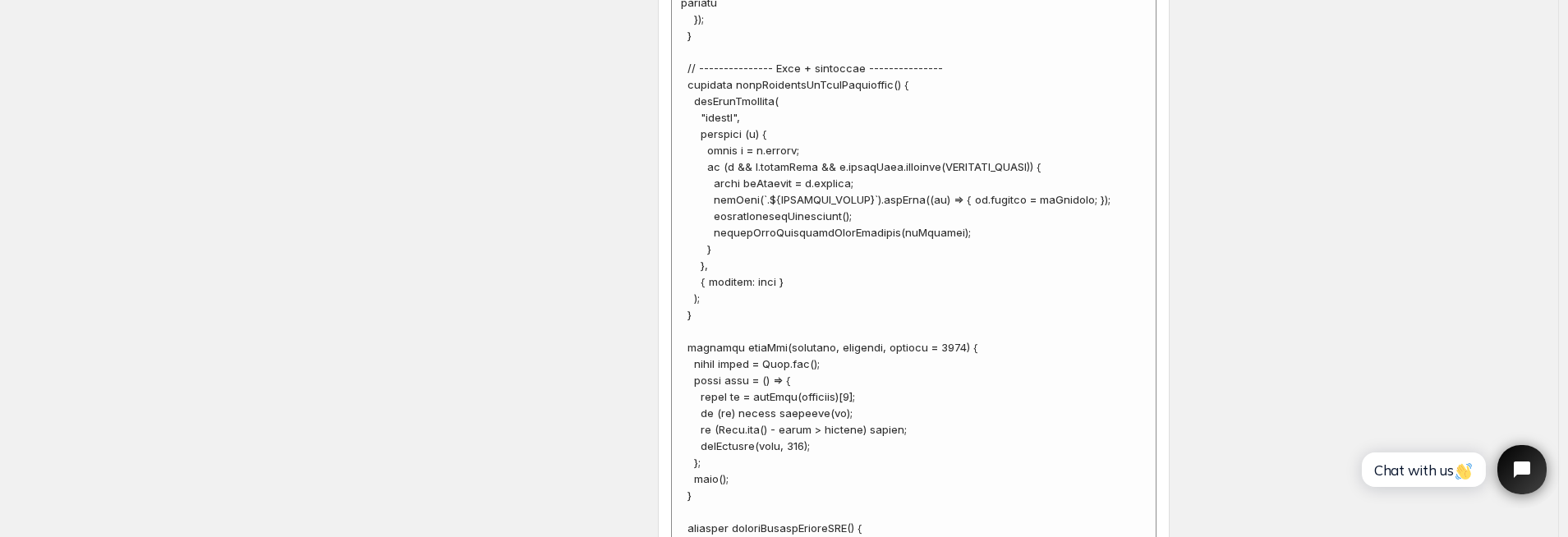
scroll to position [9214, 0]
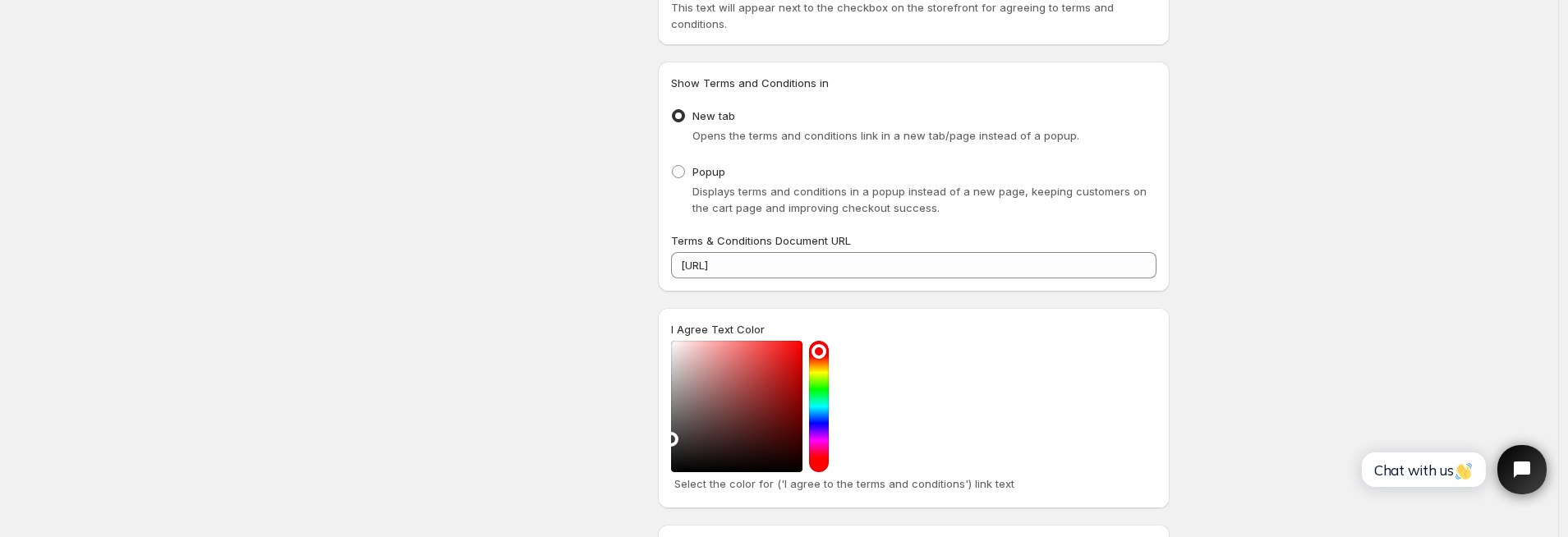
scroll to position [0, 0]
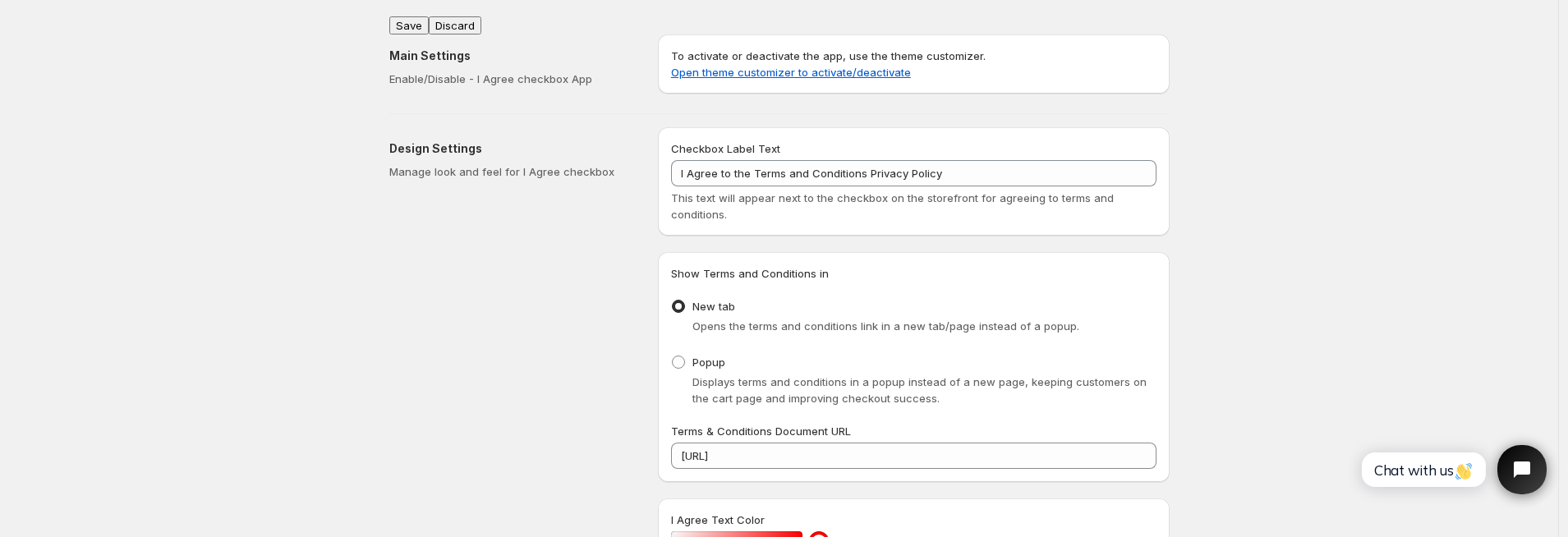
type textarea "// == Terms and Conditions Checkbox - Superior Implementation (Shadow DOM safe,…"
click at [415, 21] on div "Main Settings Enable/Disable - I Agree checkbox App To activate or deactivate t…" at bounding box center [772, 60] width 793 height 79
click at [420, 17] on button "Save" at bounding box center [408, 25] width 39 height 18
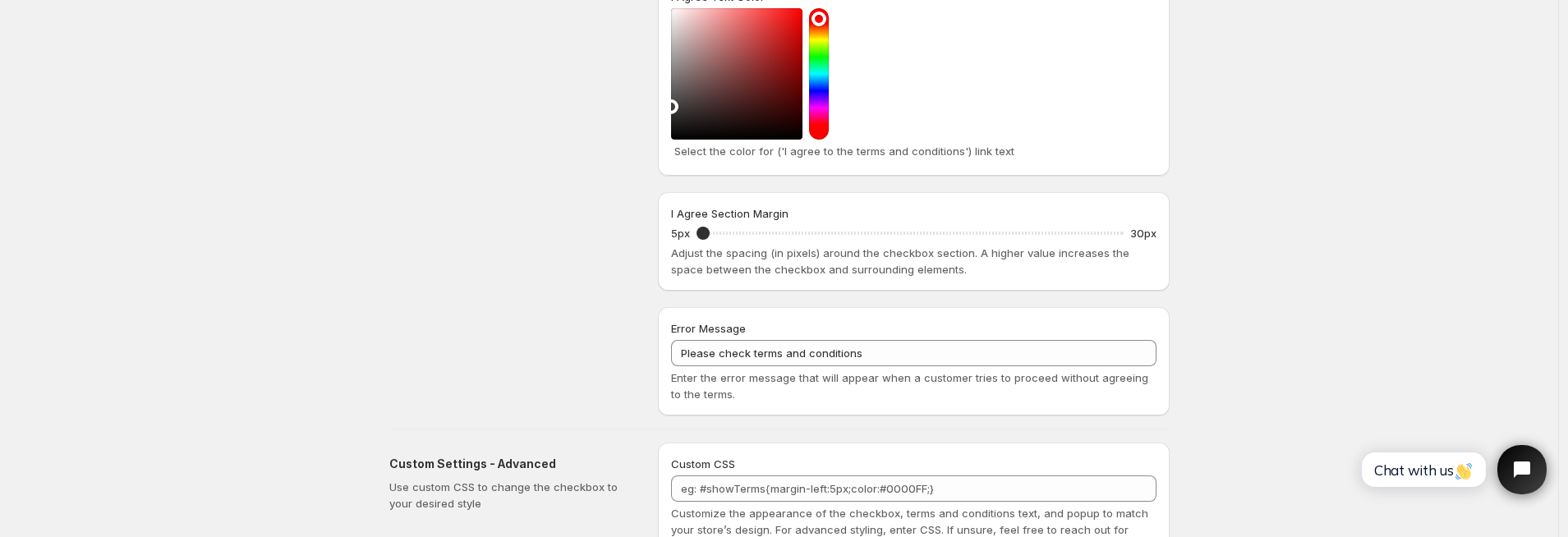
scroll to position [1291, 0]
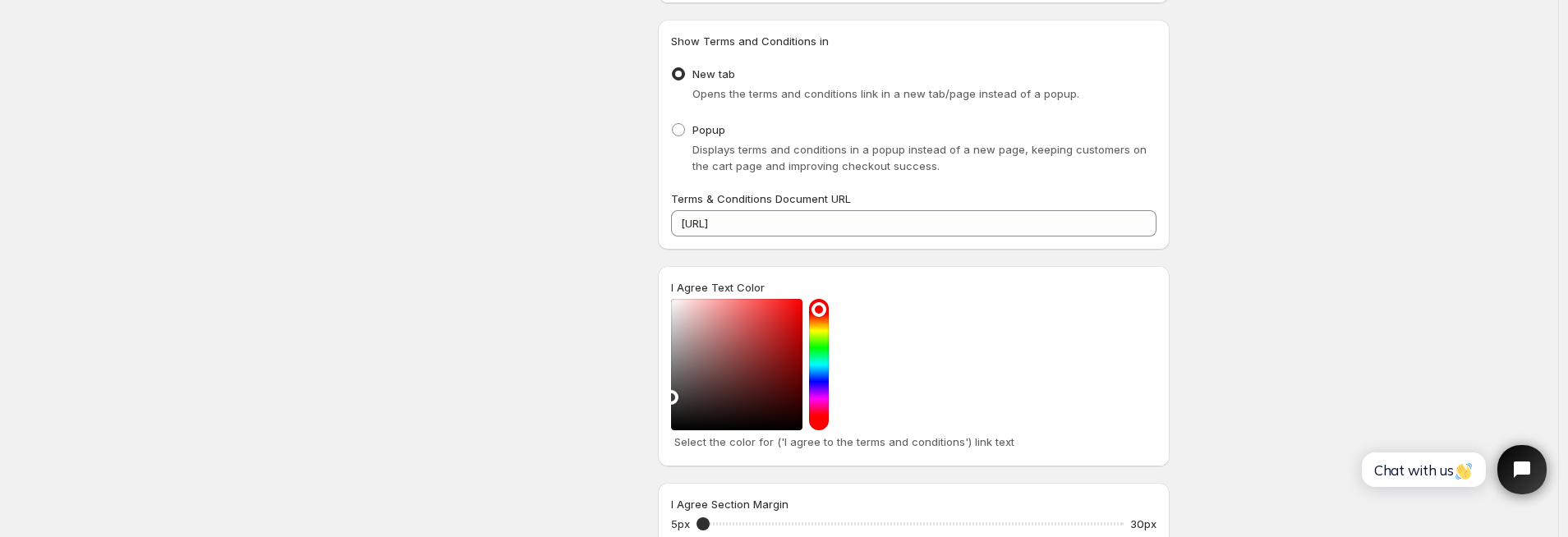
scroll to position [0, 0]
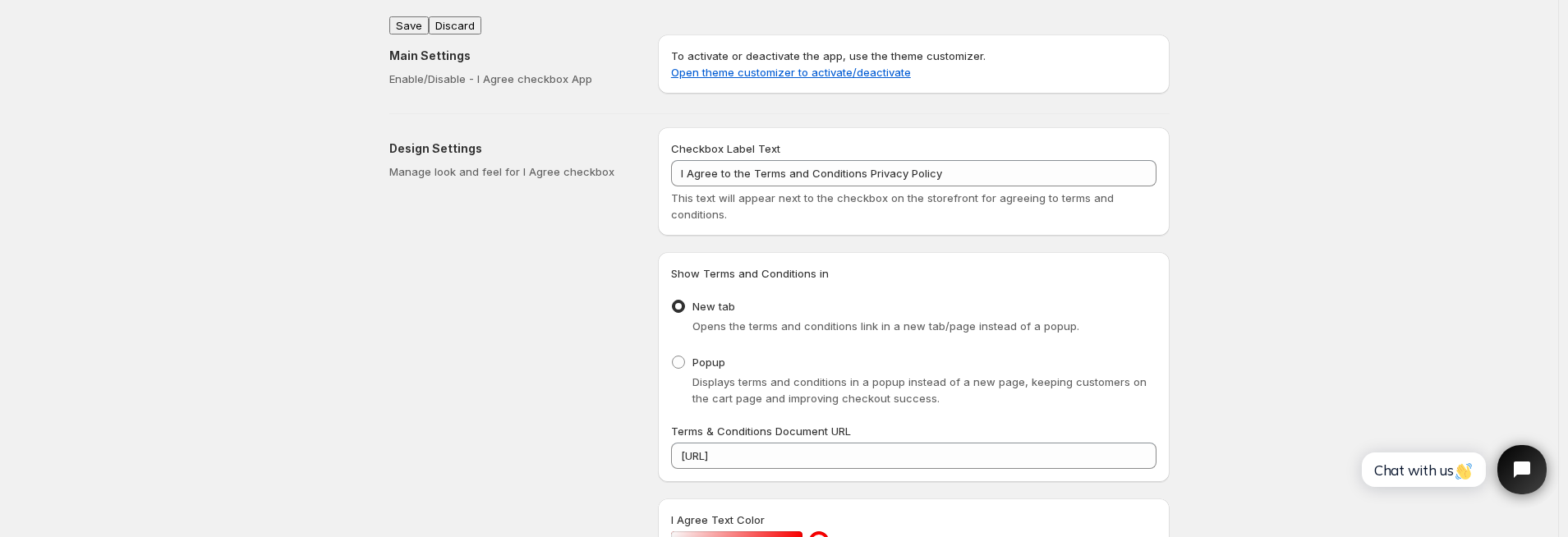
click at [417, 21] on div "Main Settings Enable/Disable - I Agree checkbox App To activate or deactivate t…" at bounding box center [772, 60] width 793 height 79
click at [426, 24] on div "Main Settings Enable/Disable - I Agree checkbox App To activate or deactivate t…" at bounding box center [772, 60] width 793 height 79
click at [422, 18] on button "Save" at bounding box center [408, 25] width 39 height 18
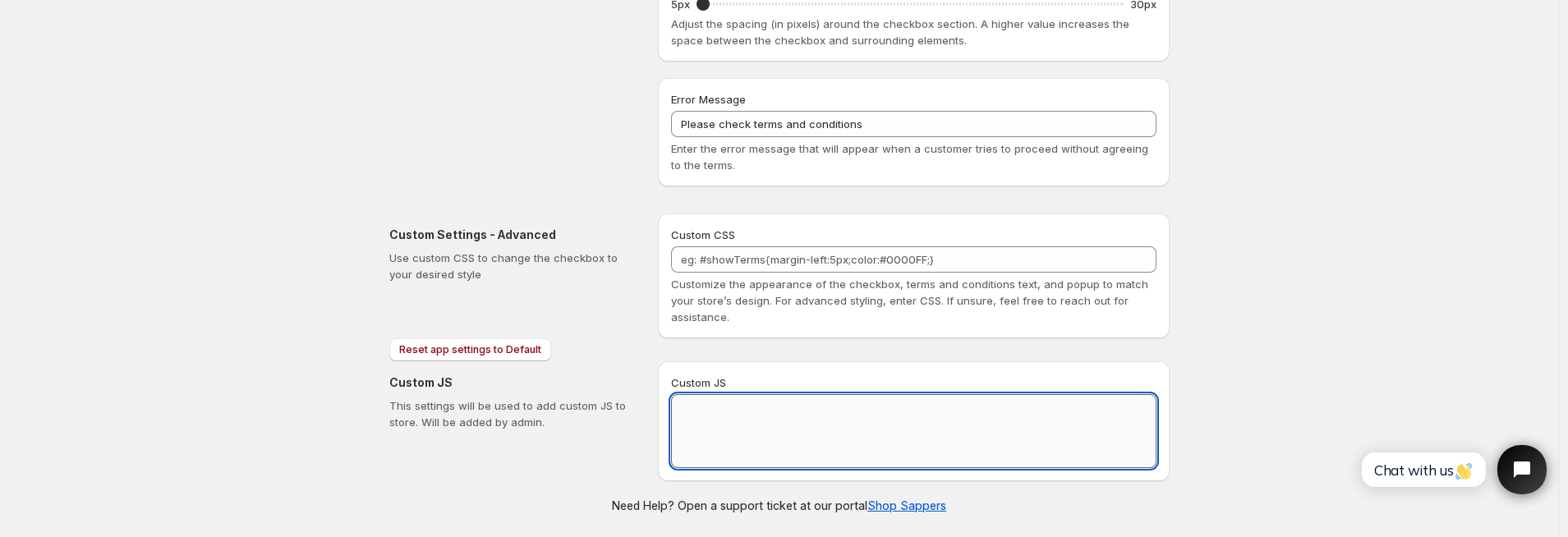
click at [814, 408] on textarea "Custom JS" at bounding box center [913, 431] width 485 height 74
paste textarea "// == Terms and Conditions Checkbox - Superior Implementation (Shadow DOM safe,…"
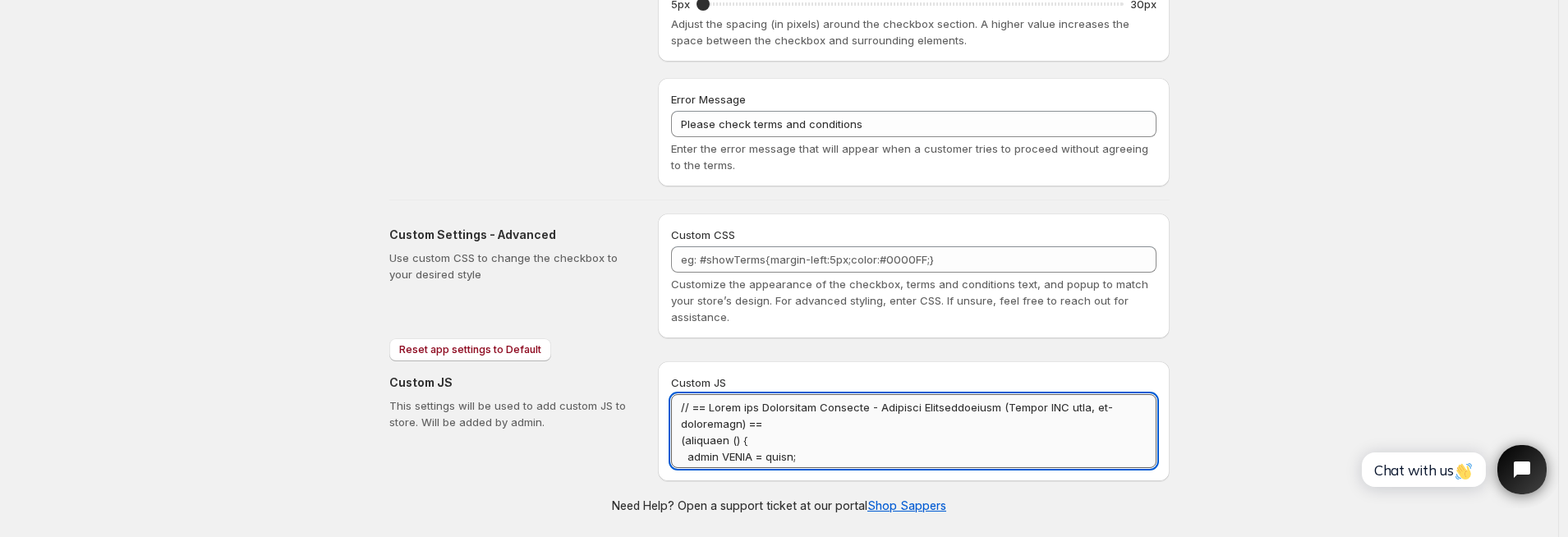
scroll to position [0, 0]
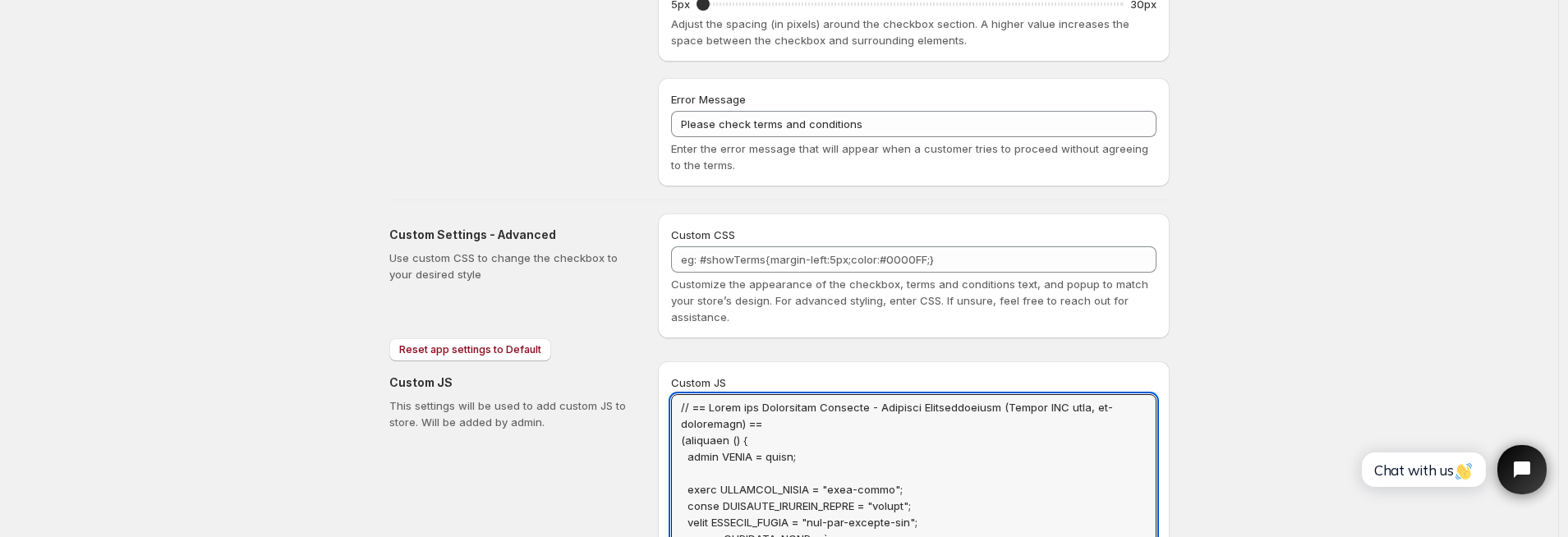
drag, startPoint x: 765, startPoint y: 420, endPoint x: 663, endPoint y: 393, distance: 105.5
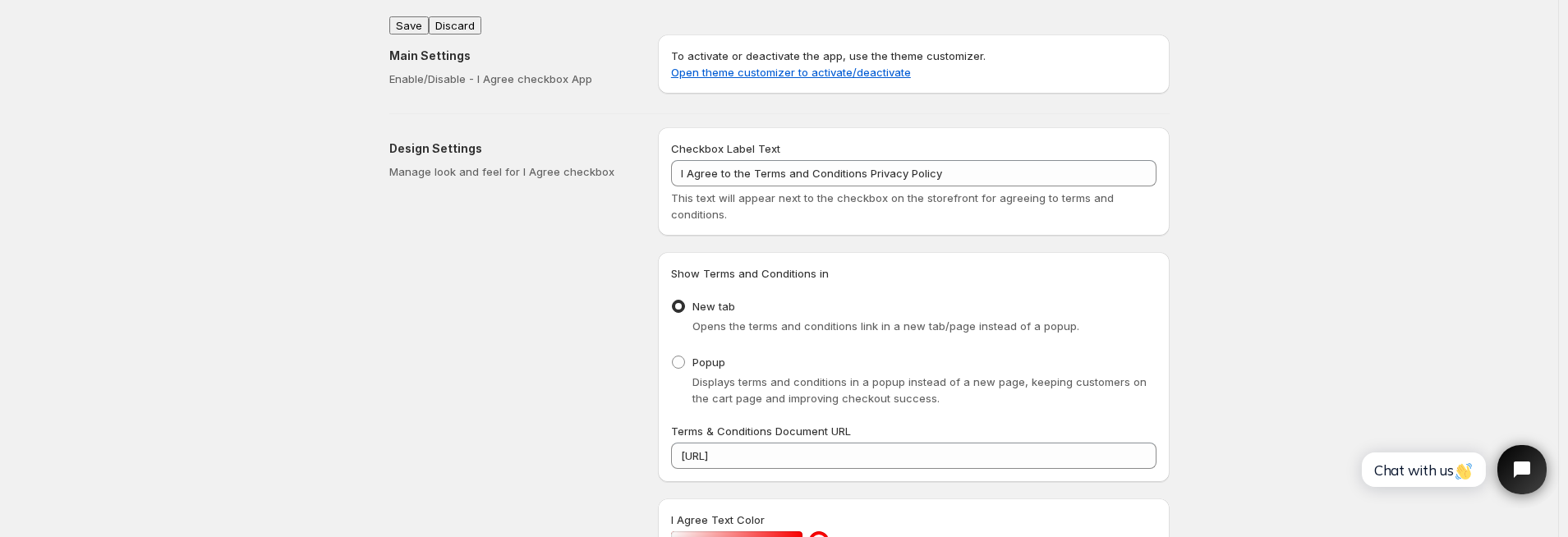
type textarea "(function () { const DEBUG = false; const CHECKBOX_CLASS = "wptc-terms"; const …"
click at [416, 18] on button "Save" at bounding box center [408, 25] width 39 height 18
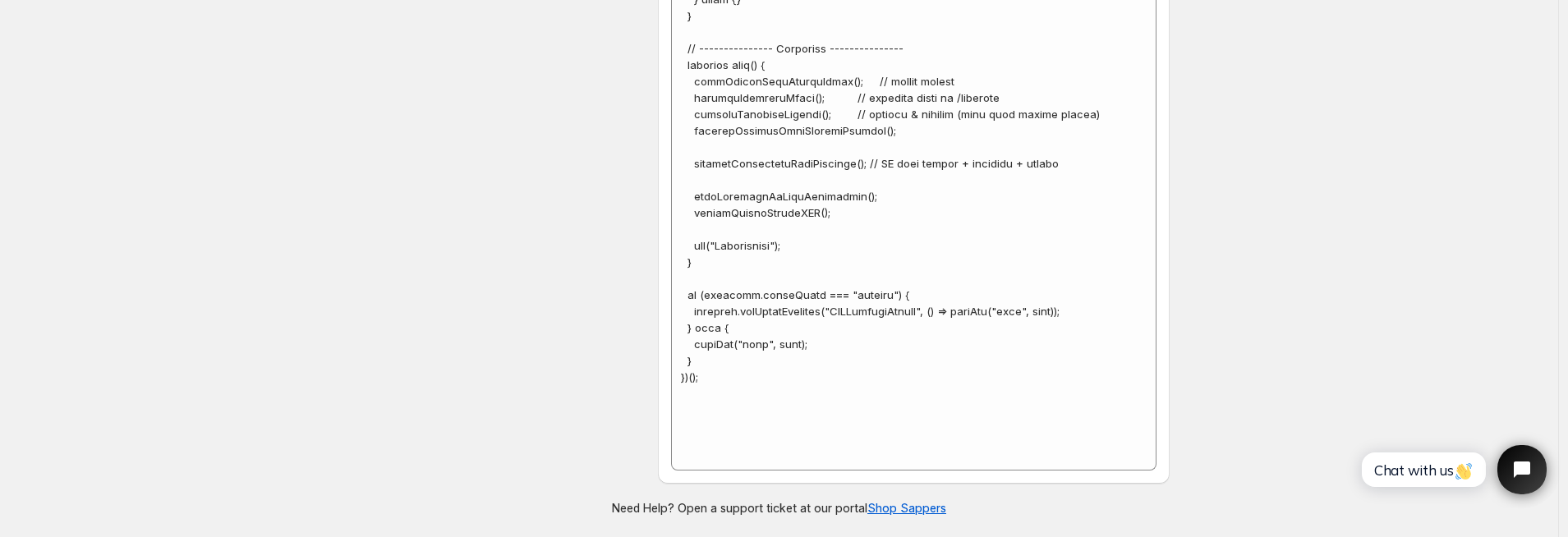
scroll to position [9165, 0]
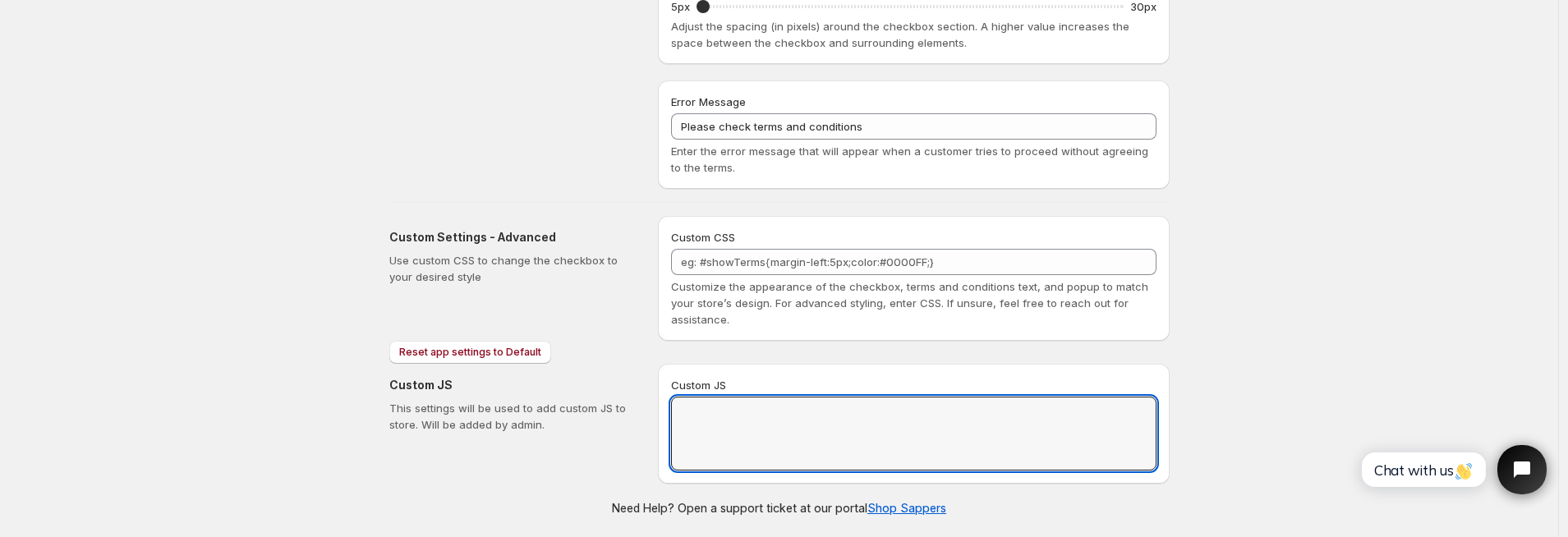
scroll to position [0, 0]
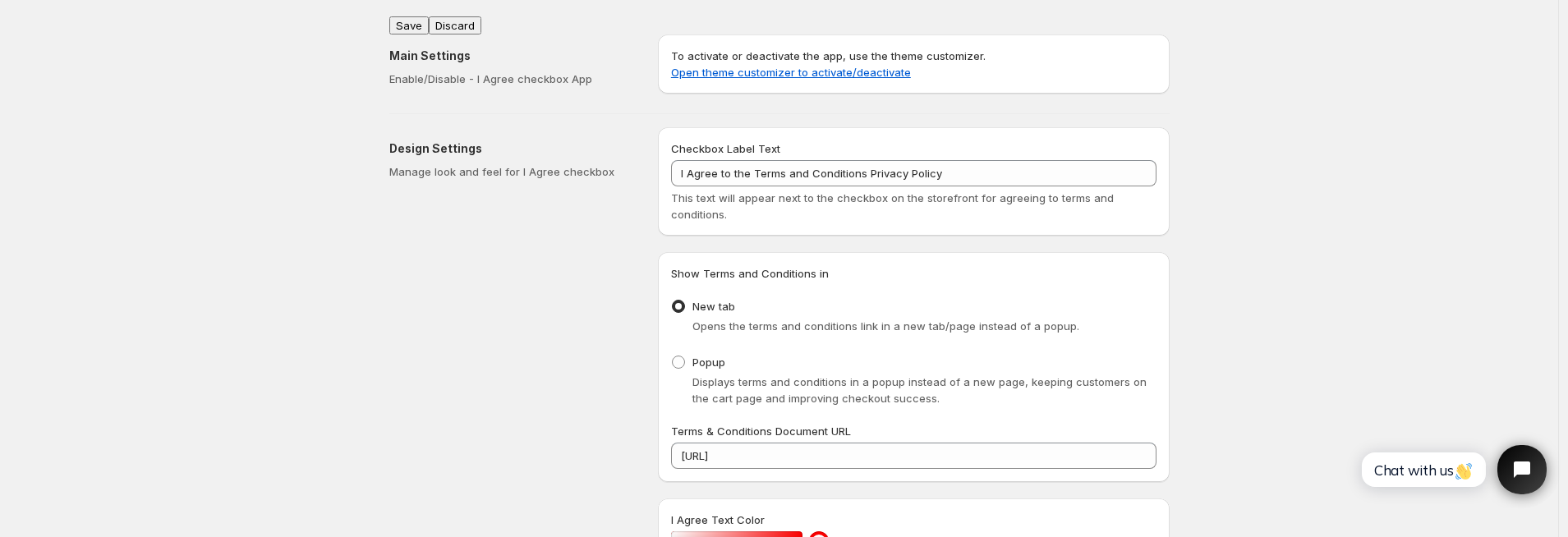
click at [423, 21] on div "Main Settings Enable/Disable - I Agree checkbox App To activate or deactivate t…" at bounding box center [772, 60] width 793 height 79
click at [414, 18] on button "Save" at bounding box center [408, 25] width 39 height 18
